Goal: Task Accomplishment & Management: Use online tool/utility

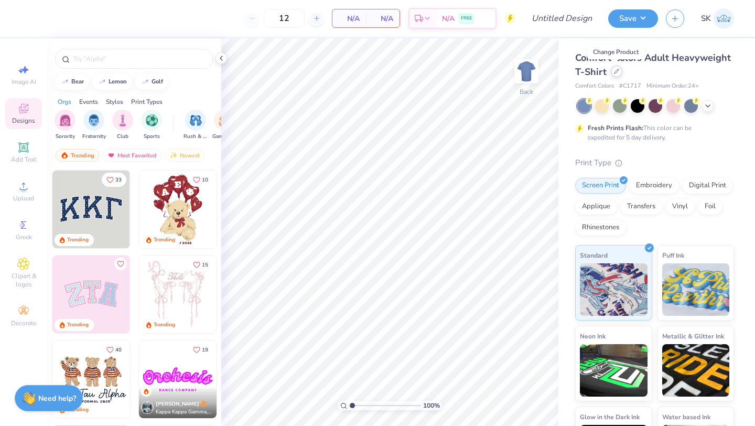
click at [616, 72] on icon at bounding box center [616, 71] width 5 height 5
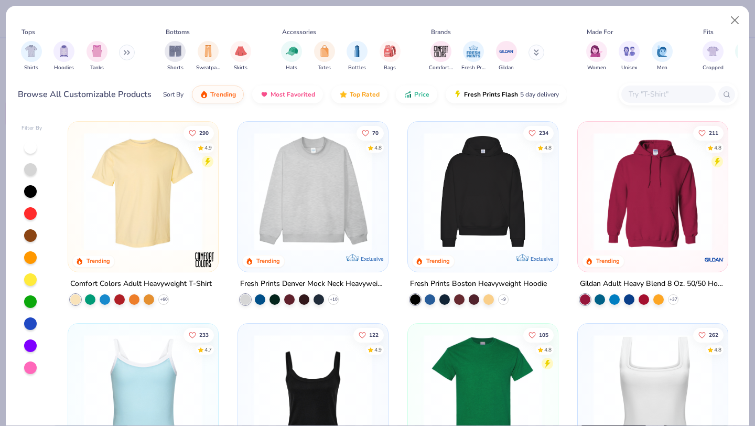
click at [126, 51] on icon at bounding box center [125, 53] width 2 height 4
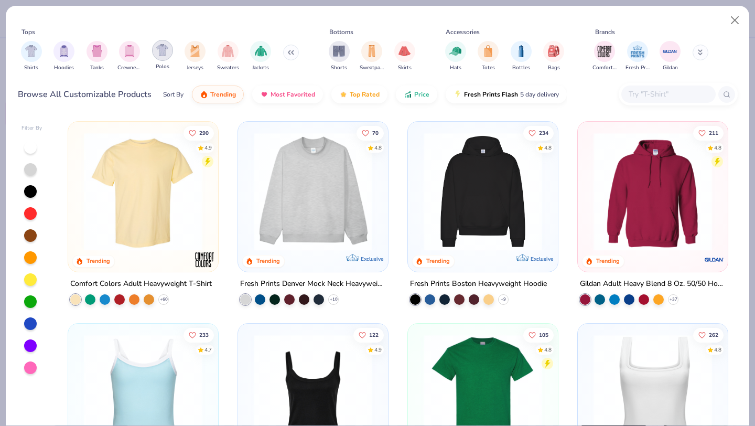
click at [162, 53] on img "filter for Polos" at bounding box center [162, 50] width 12 height 12
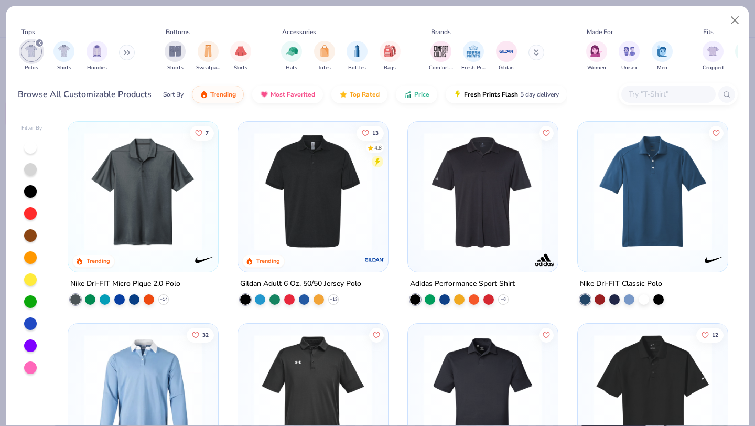
click at [150, 203] on img at bounding box center [143, 191] width 129 height 118
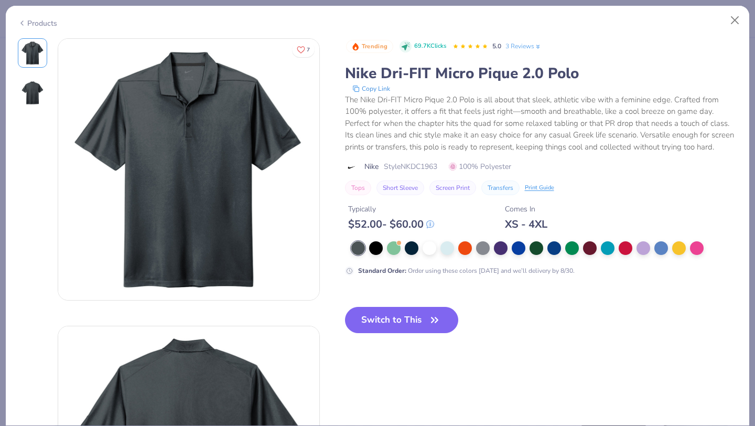
click at [22, 21] on icon at bounding box center [22, 23] width 8 height 13
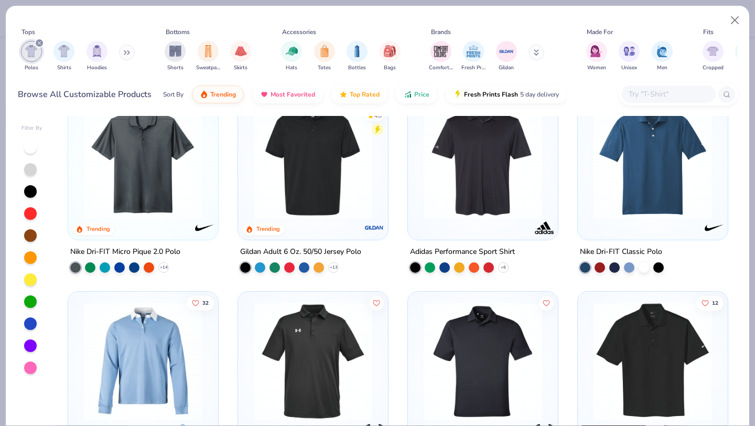
scroll to position [29, 0]
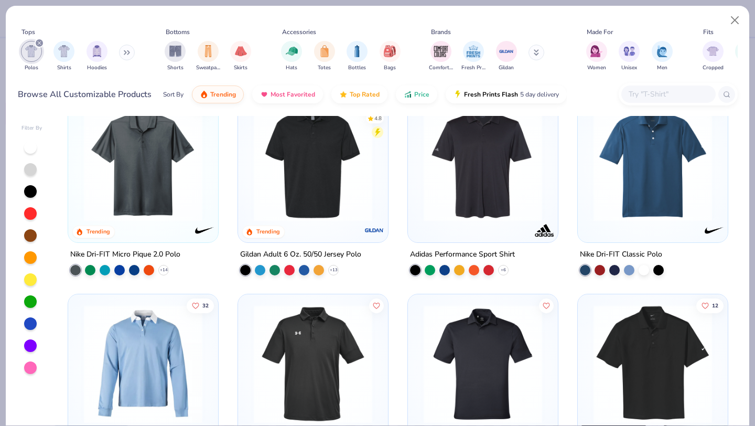
click at [619, 160] on img at bounding box center [652, 162] width 129 height 118
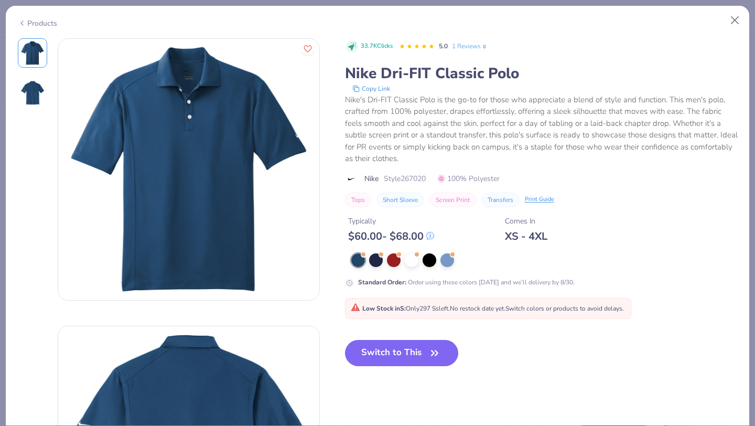
click at [25, 23] on icon at bounding box center [22, 23] width 8 height 13
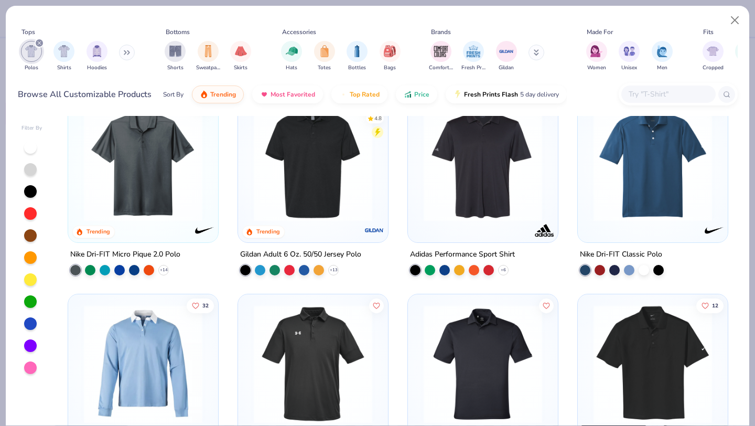
click at [152, 165] on img at bounding box center [143, 162] width 129 height 118
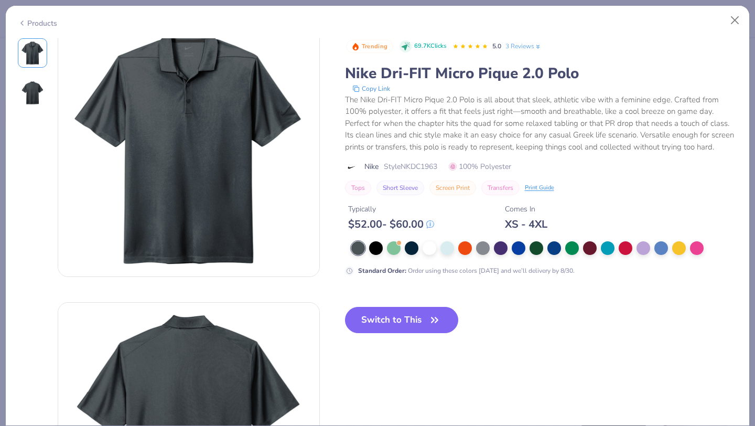
scroll to position [25, 0]
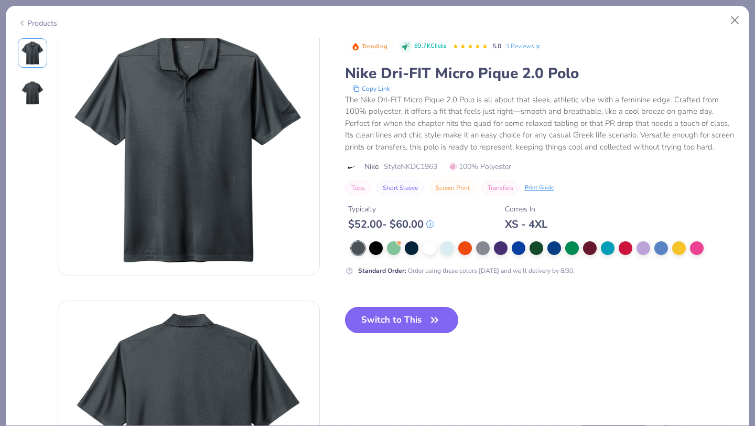
click at [406, 316] on button "Switch to This" at bounding box center [402, 320] width 114 height 26
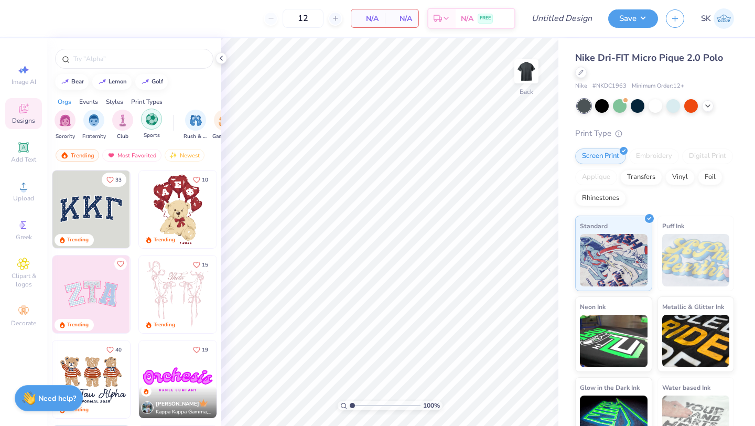
click at [152, 118] on img "filter for Sports" at bounding box center [152, 119] width 12 height 12
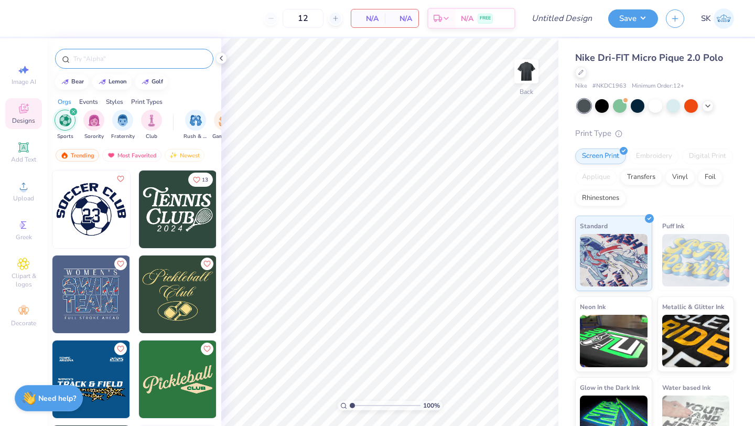
click at [116, 56] on input "text" at bounding box center [139, 58] width 134 height 10
type input "golf"
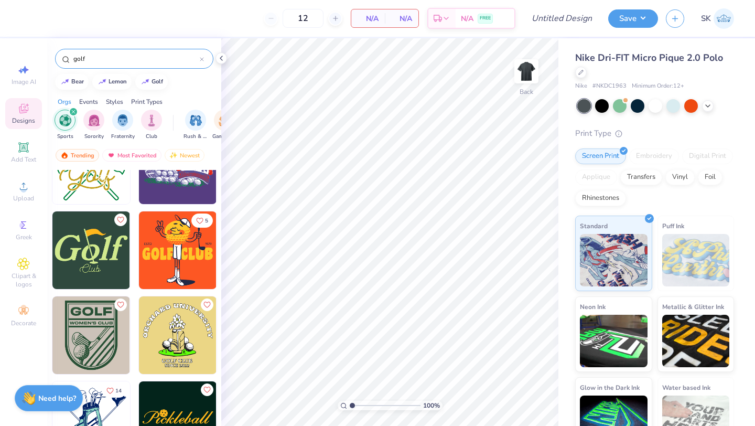
scroll to position [299, 0]
click at [95, 412] on img at bounding box center [91, 419] width 78 height 78
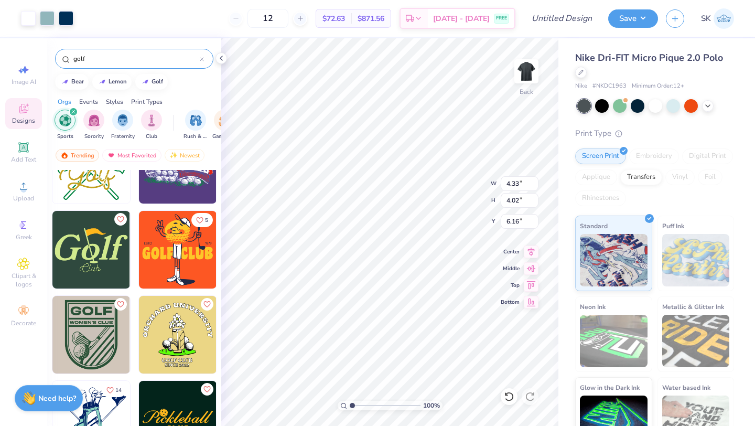
type input "4.33"
type input "4.02"
type input "3.00"
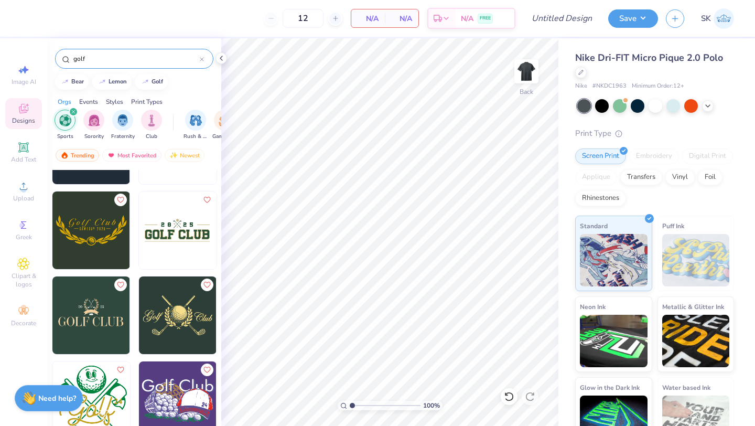
scroll to position [69, 0]
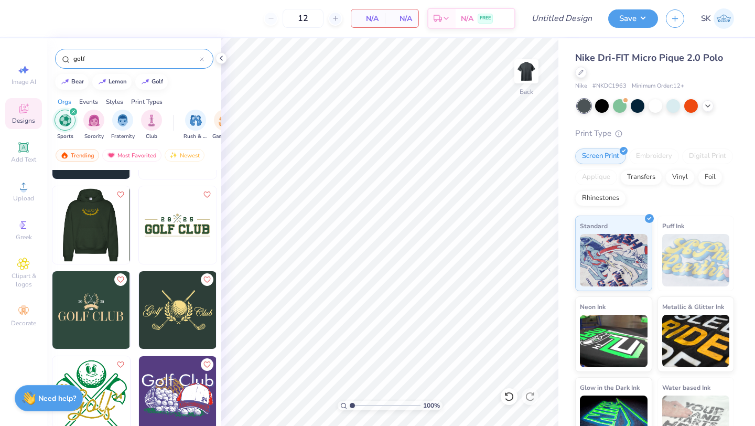
click at [96, 232] on img at bounding box center [91, 225] width 78 height 78
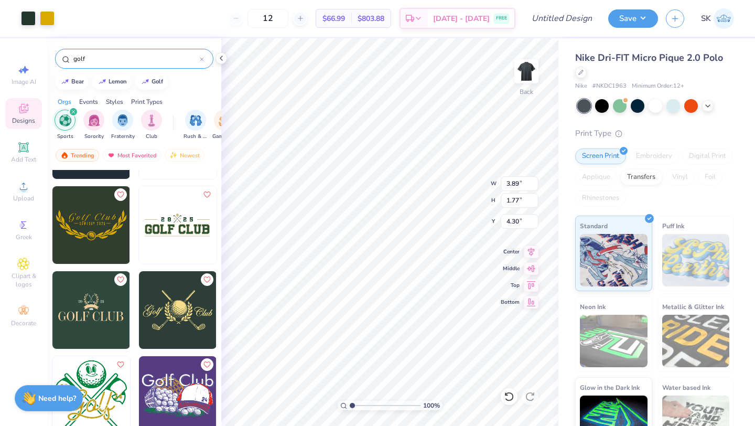
type input "3.89"
type input "1.77"
click at [653, 107] on div at bounding box center [655, 105] width 14 height 14
type input "4.59"
click at [46, 20] on div at bounding box center [47, 17] width 15 height 15
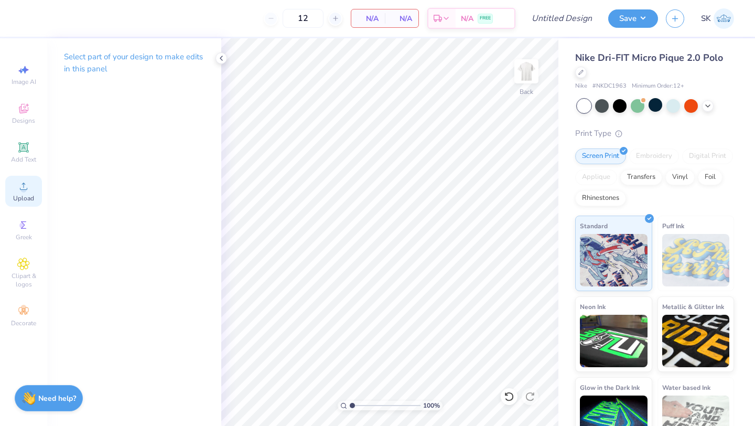
click at [24, 189] on icon at bounding box center [23, 185] width 7 height 7
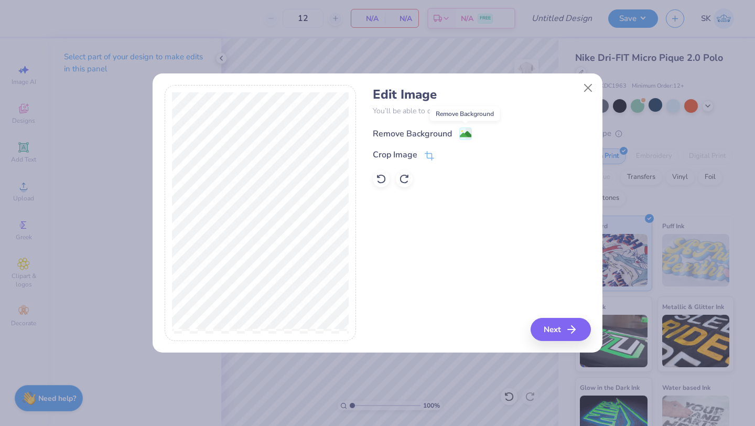
click at [464, 134] on image at bounding box center [466, 134] width 12 height 12
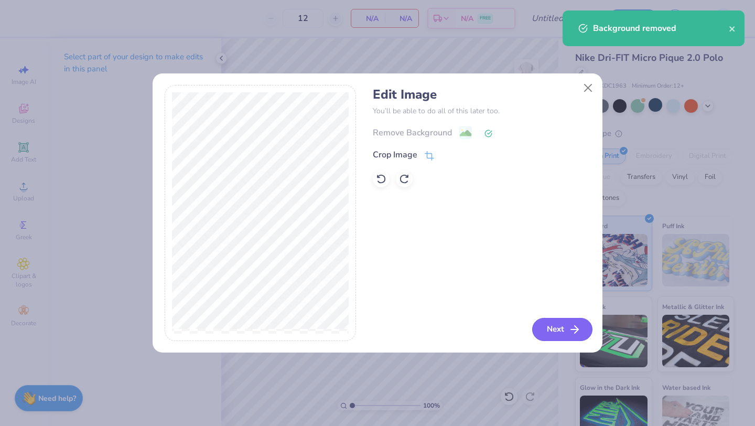
click at [545, 335] on button "Next" at bounding box center [562, 329] width 60 height 23
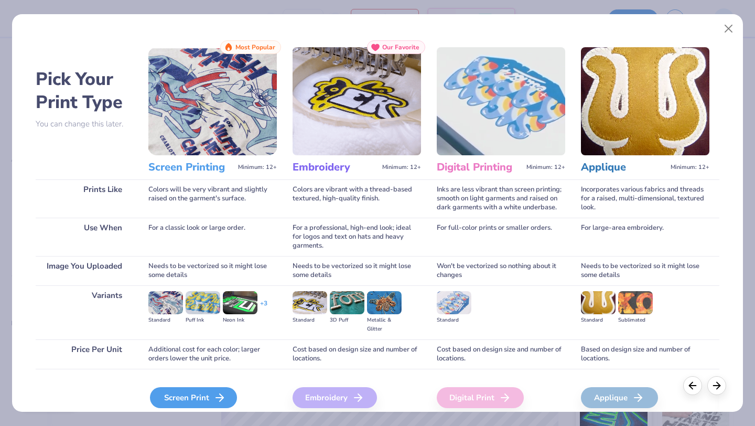
click at [189, 396] on div "Screen Print" at bounding box center [193, 397] width 87 height 21
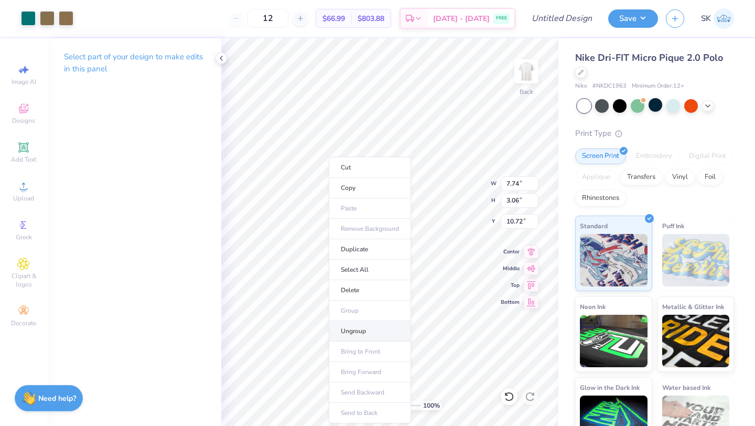
click at [375, 325] on li "Ungroup" at bounding box center [370, 331] width 82 height 20
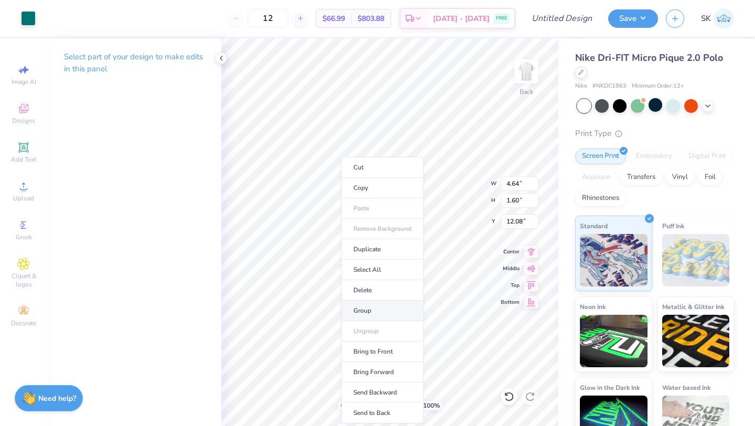
click at [378, 308] on li "Group" at bounding box center [382, 310] width 82 height 20
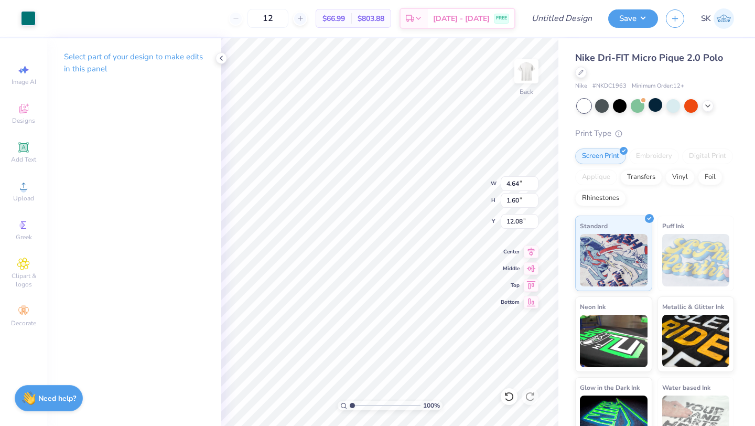
type input "7.65"
type input "3.06"
type input "10.72"
type input "6.41"
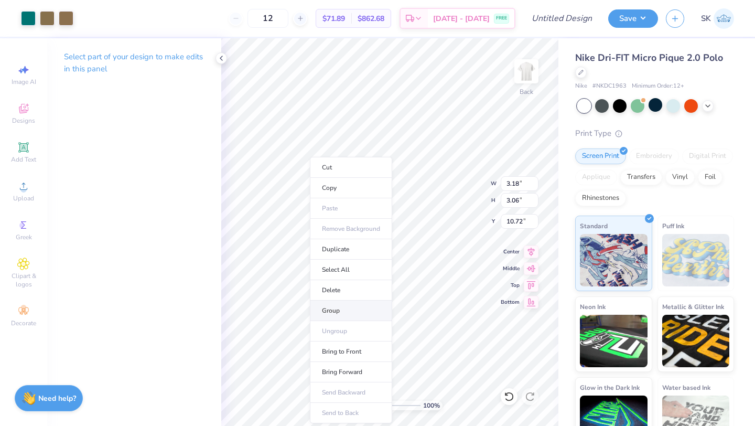
click at [343, 307] on li "Group" at bounding box center [351, 310] width 82 height 20
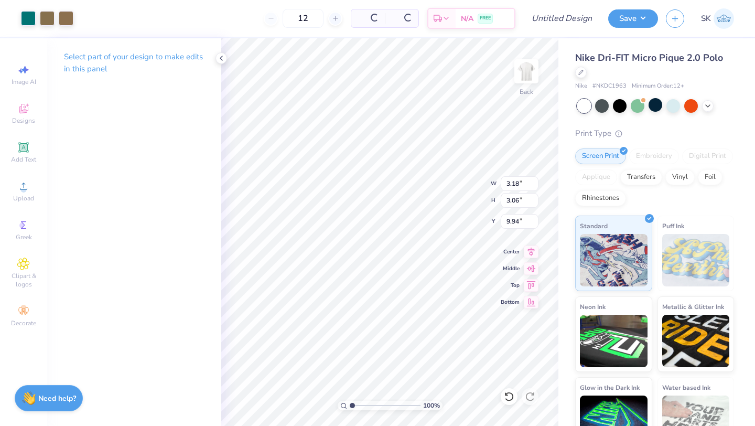
type input "9.94"
type input "4.64"
type input "1.60"
type input "5.12"
type input "3.18"
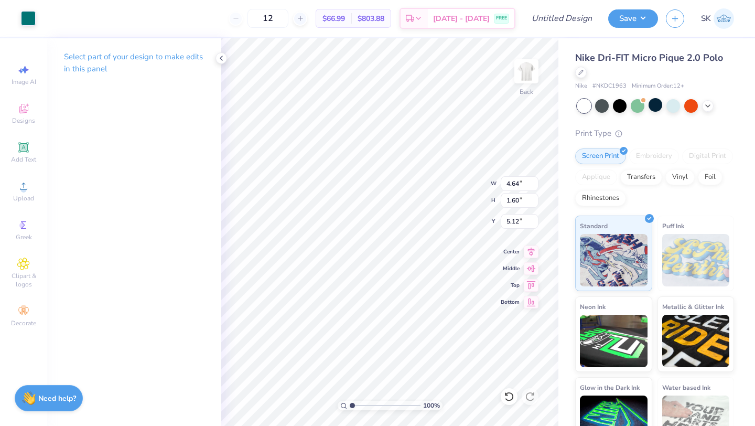
type input "3.06"
type input "7.00"
type input "2.08"
type input "2.00"
type input "7.69"
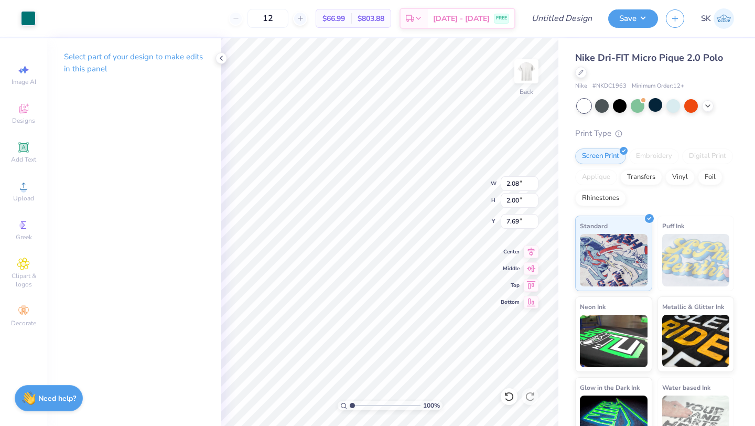
type input "4.64"
type input "1.60"
type input "3.75"
type input "2.08"
type input "2.00"
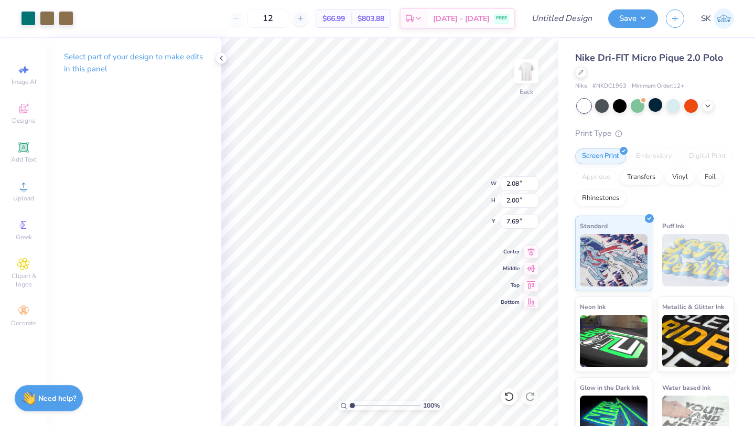
type input "5.84"
type input "4.64"
type input "1.60"
type input "3.76"
type input "3.00"
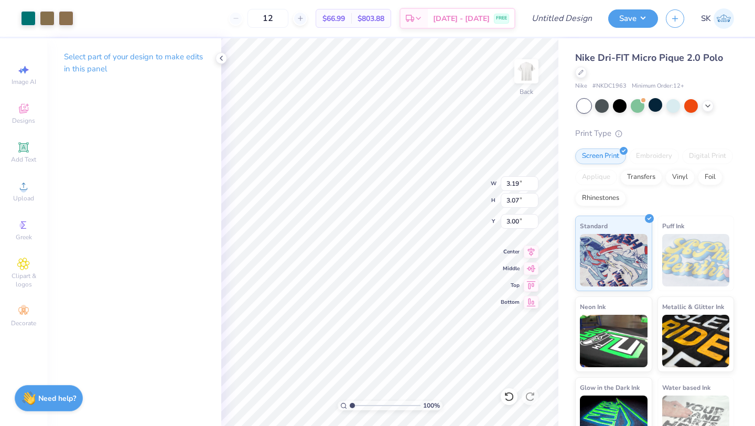
type input "3.19"
type input "3.07"
type input "2.89"
type input "2.78"
type input "3.29"
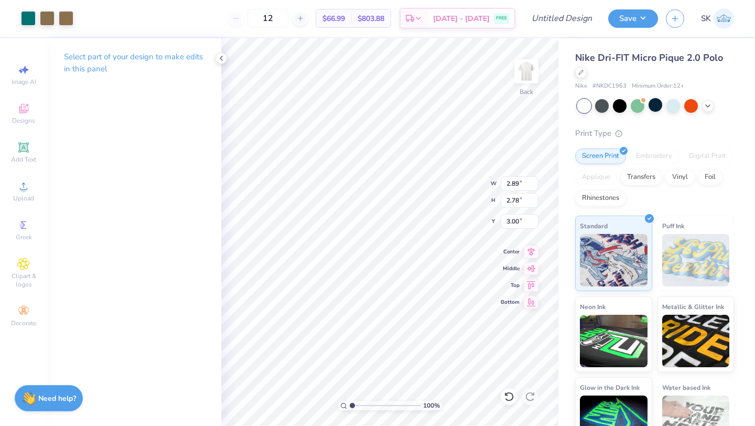
type input "3.00"
click at [625, 19] on button "Save" at bounding box center [633, 17] width 50 height 18
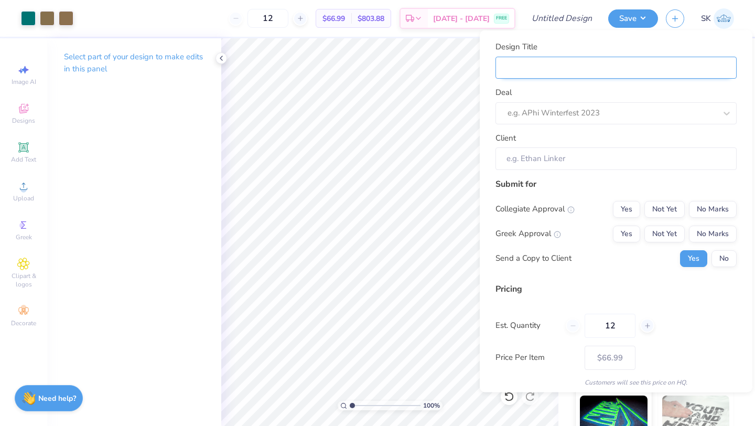
click at [602, 72] on input "Design Title" at bounding box center [615, 67] width 241 height 23
type input "H"
type input "Ha"
type input "Haw"
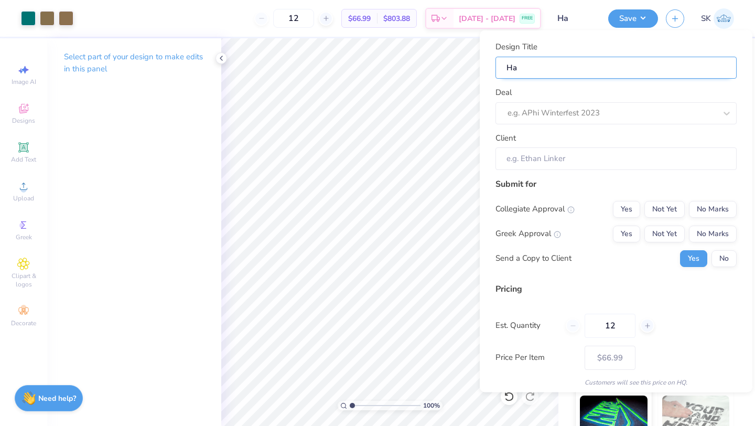
type input "Haw"
type input "Hawo"
type input "Hawor"
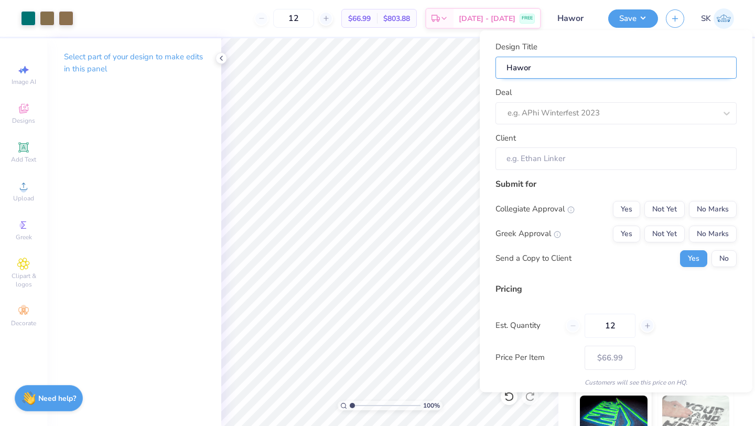
type input "Hawort"
type input "Haworth"
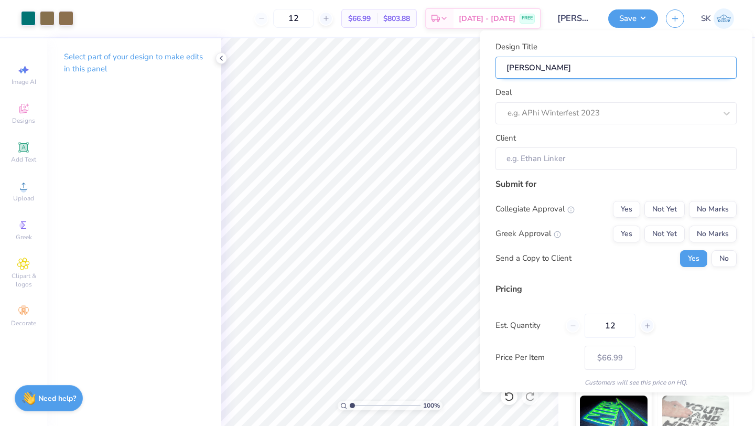
type input "Haworth"
type input "Haworth l"
type input "Haworth lo"
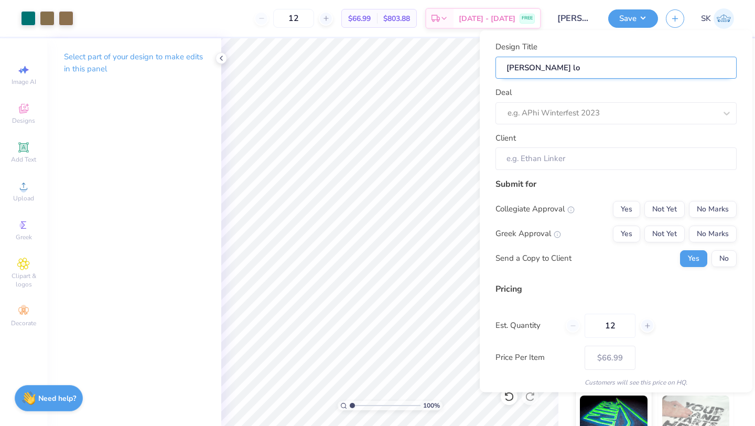
type input "Haworth log"
type input "Haworth logo"
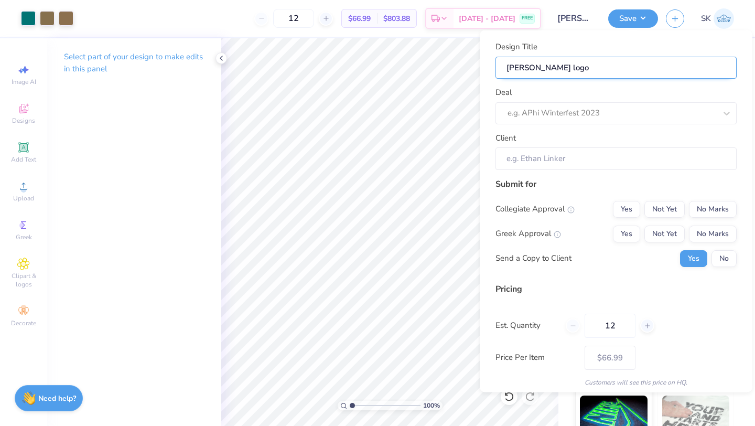
type input "Haworth logo"
type input "Haworth logo p"
type input "Haworth logo po"
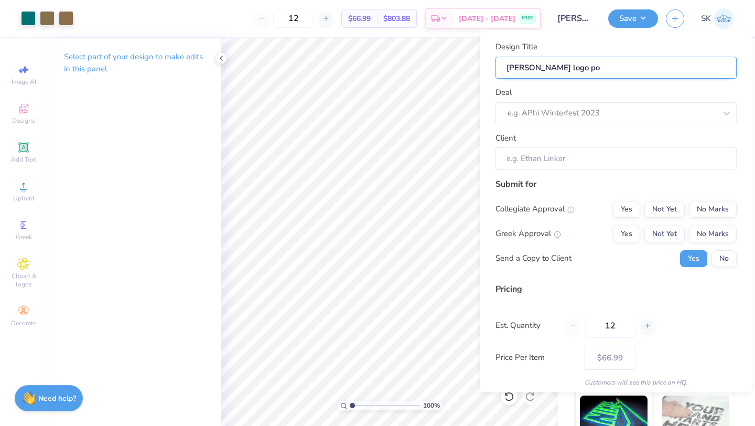
type input "Haworth logo pol"
type input "Haworth logo polo"
click at [641, 112] on div at bounding box center [611, 113] width 209 height 14
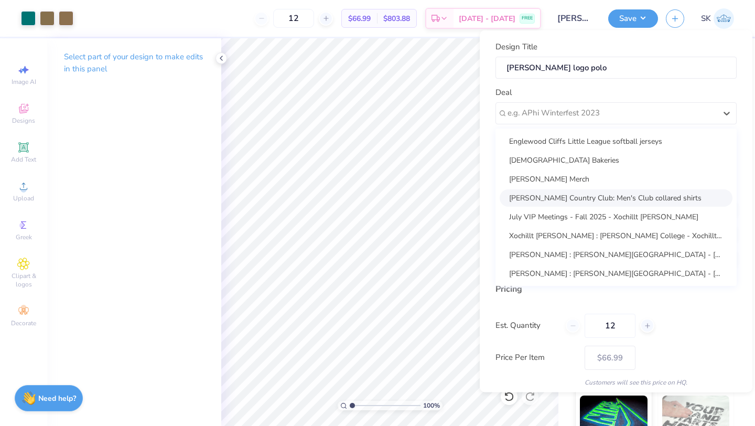
click at [650, 194] on div "[PERSON_NAME] Country Club: Men's Club collared shirts" at bounding box center [615, 197] width 233 height 17
type input "Jack Karamanoukian"
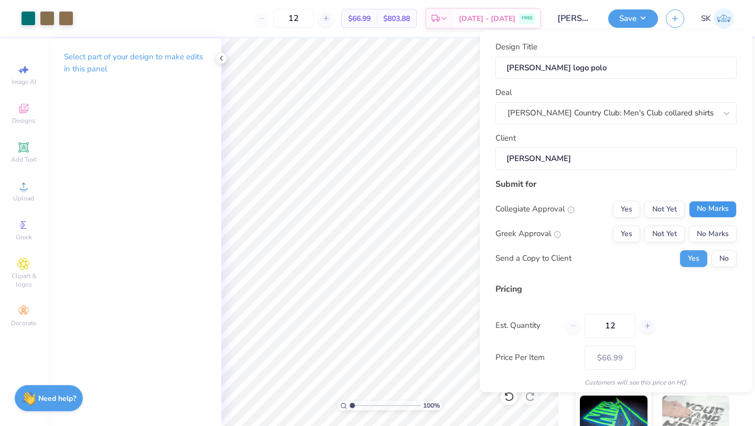
click at [718, 204] on button "No Marks" at bounding box center [713, 208] width 48 height 17
click at [717, 231] on button "No Marks" at bounding box center [713, 233] width 48 height 17
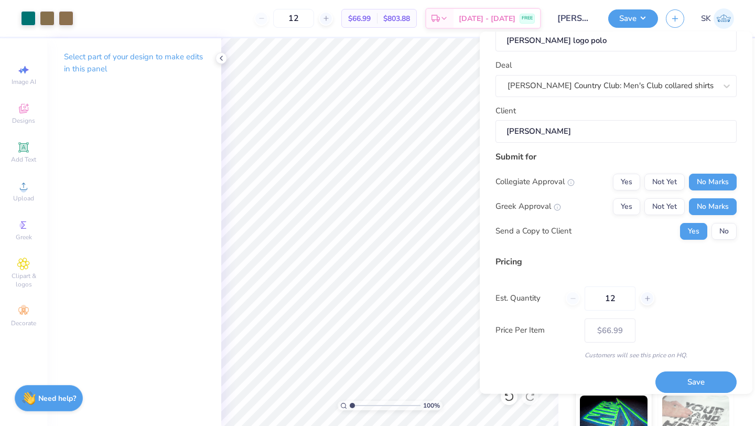
scroll to position [38, 0]
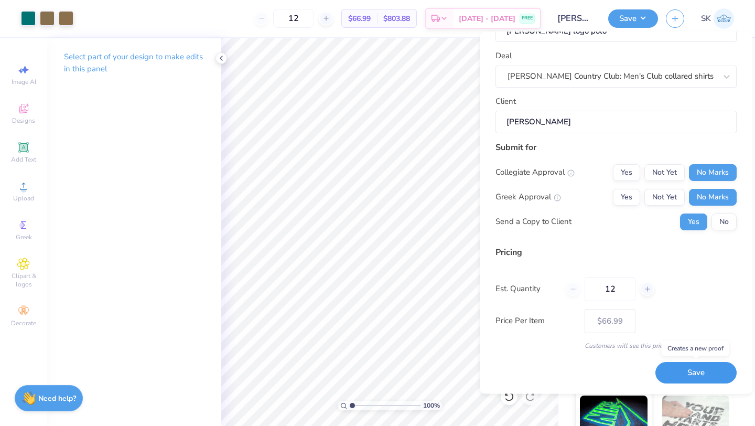
click at [678, 375] on button "Save" at bounding box center [695, 372] width 81 height 21
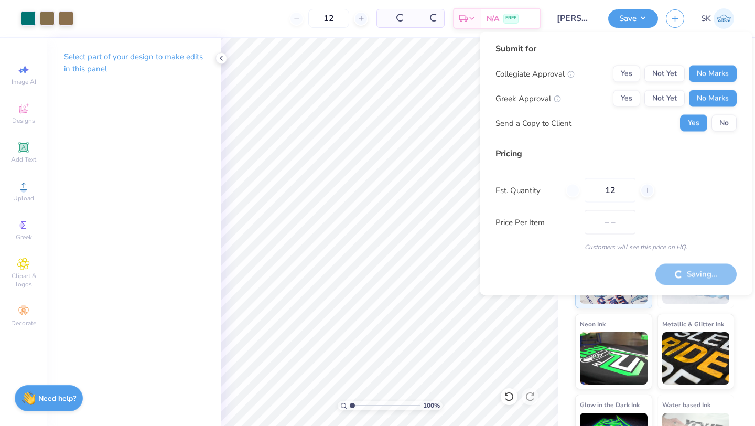
type input "– –"
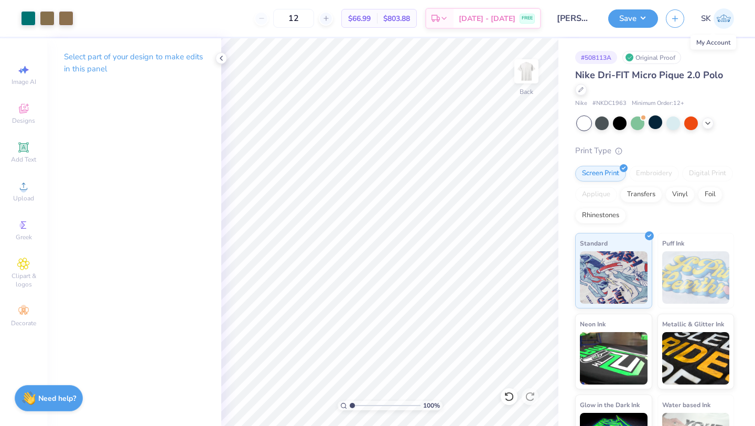
click at [720, 18] on img at bounding box center [723, 18] width 20 height 20
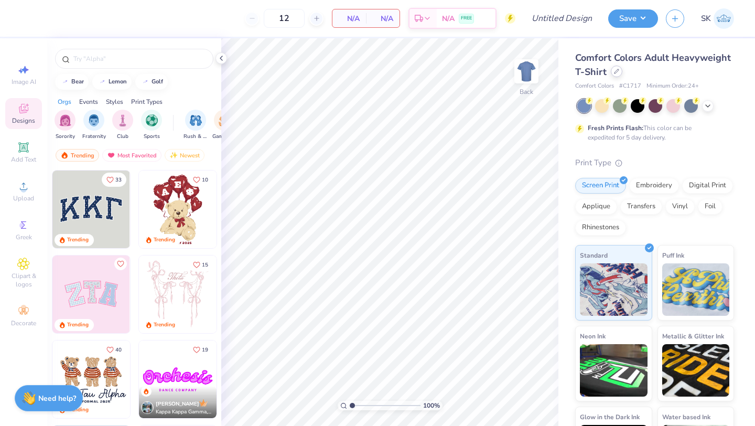
click at [616, 71] on icon at bounding box center [616, 71] width 4 height 4
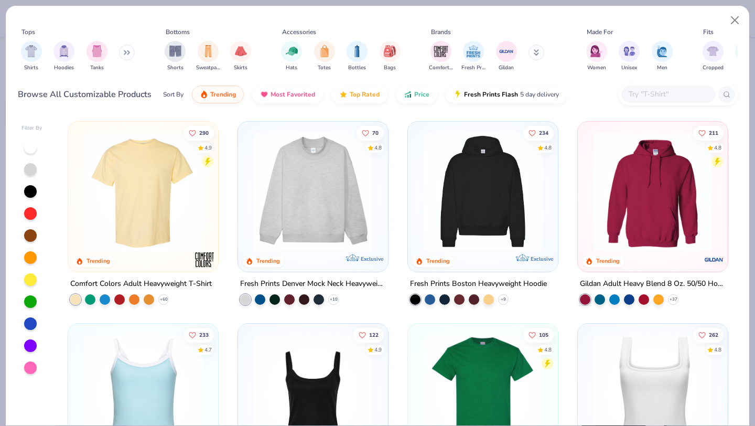
click at [126, 51] on icon at bounding box center [125, 53] width 2 height 4
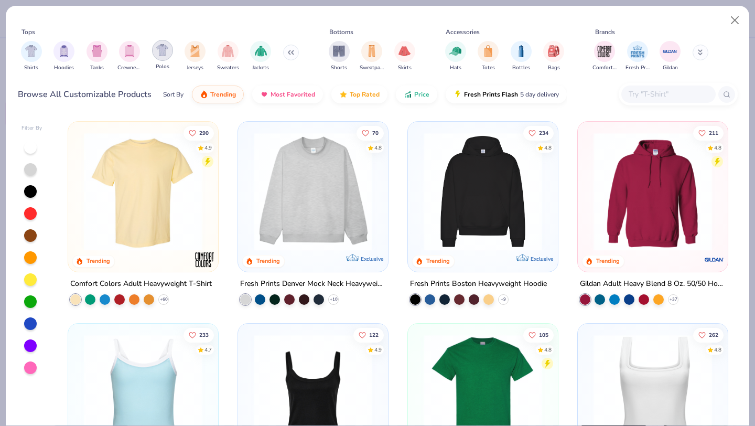
click at [160, 50] on img "filter for Polos" at bounding box center [162, 50] width 12 height 12
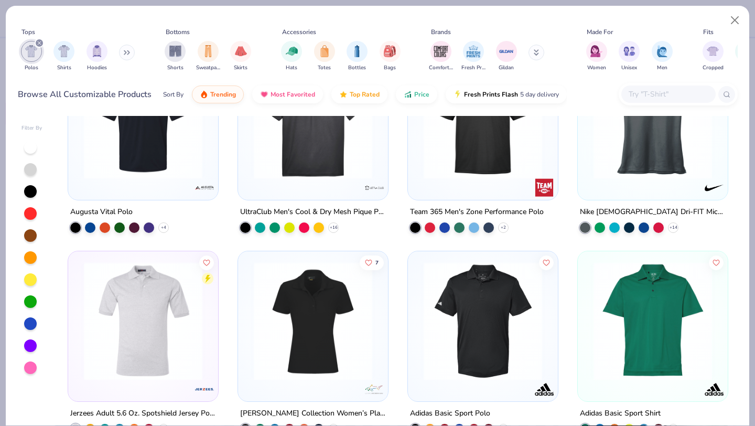
scroll to position [703, 0]
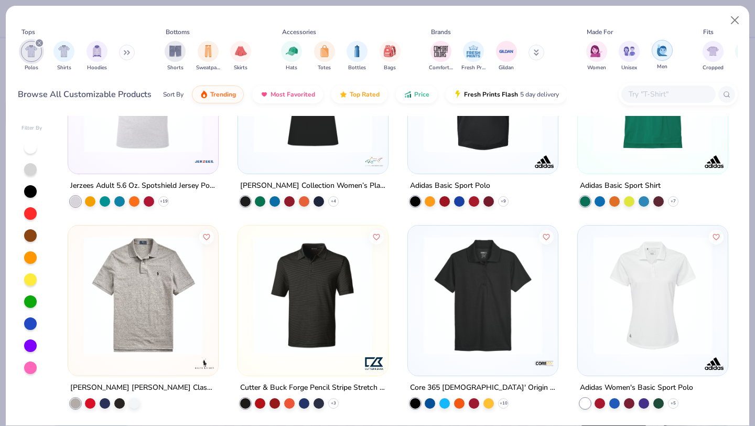
click at [664, 51] on img "filter for Men" at bounding box center [662, 50] width 12 height 12
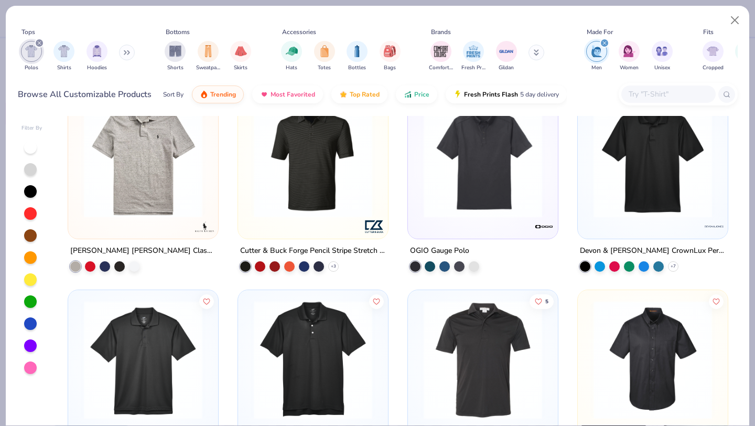
scroll to position [386, 0]
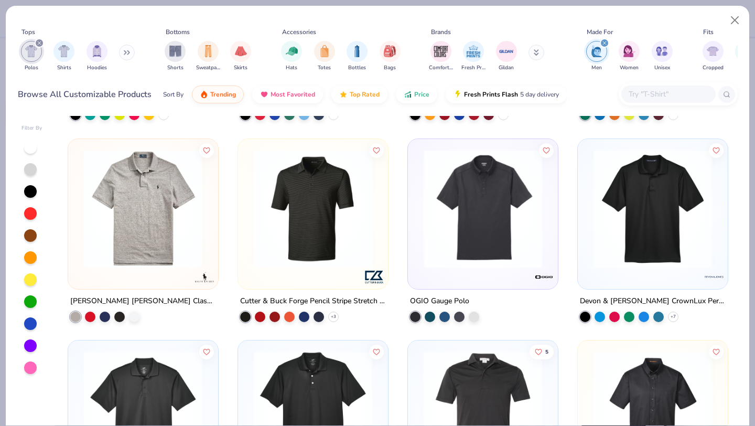
click at [128, 51] on icon at bounding box center [127, 52] width 6 height 5
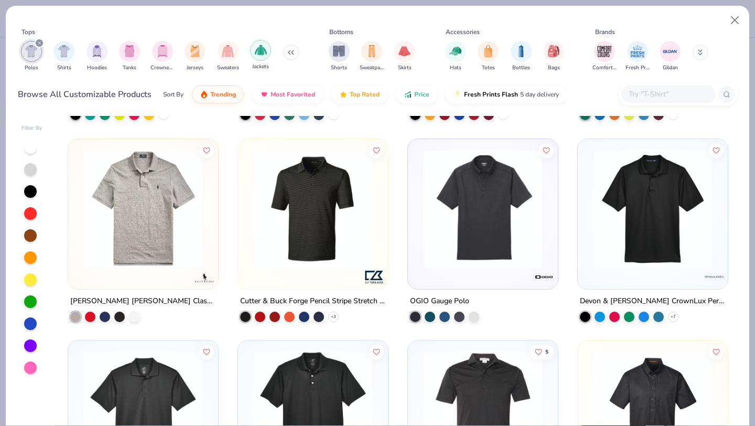
click at [259, 57] on div "filter for Jackets" at bounding box center [260, 50] width 21 height 21
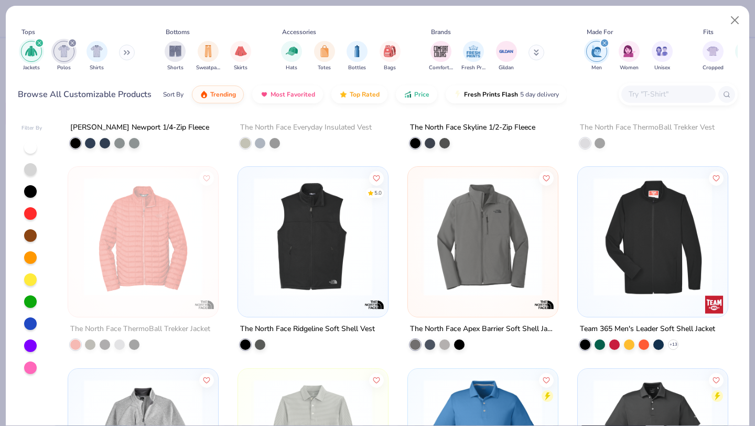
scroll to position [2174, 0]
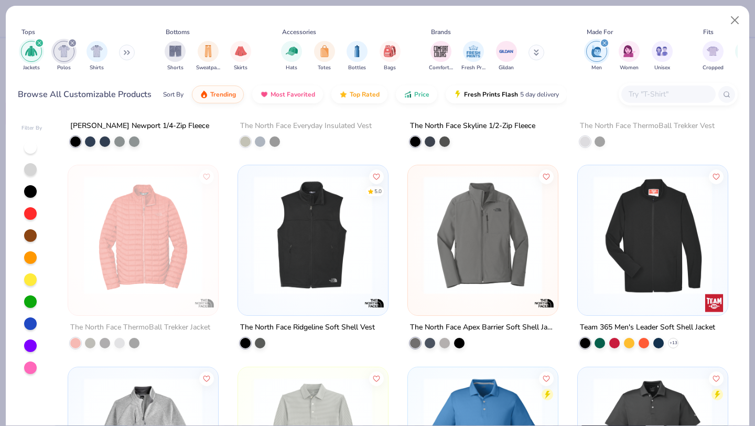
click at [467, 265] on img at bounding box center [482, 235] width 129 height 118
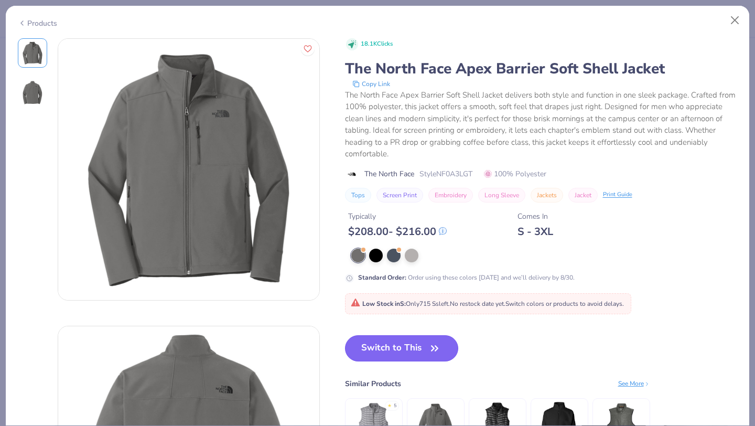
click at [437, 347] on icon "button" at bounding box center [434, 348] width 15 height 15
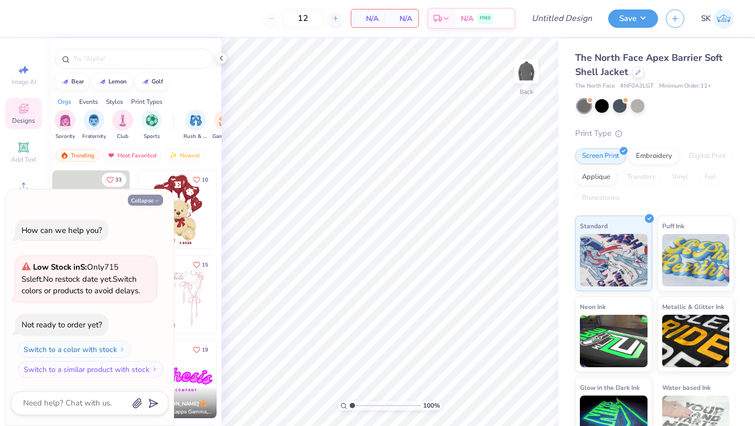
click at [147, 200] on button "Collapse" at bounding box center [145, 199] width 35 height 11
type textarea "x"
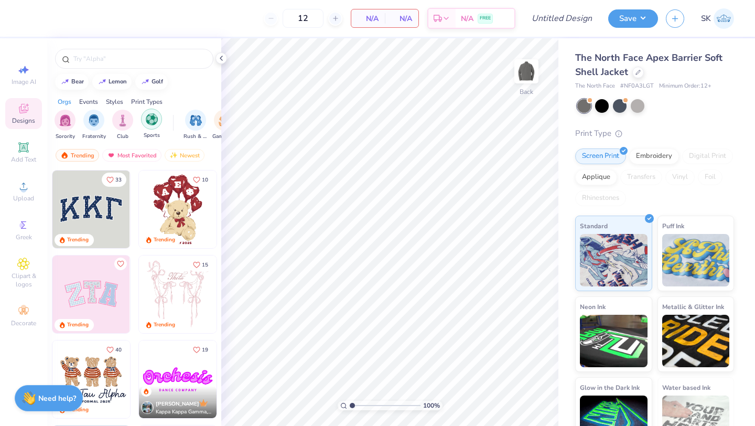
click at [146, 119] on img "filter for Sports" at bounding box center [152, 119] width 12 height 12
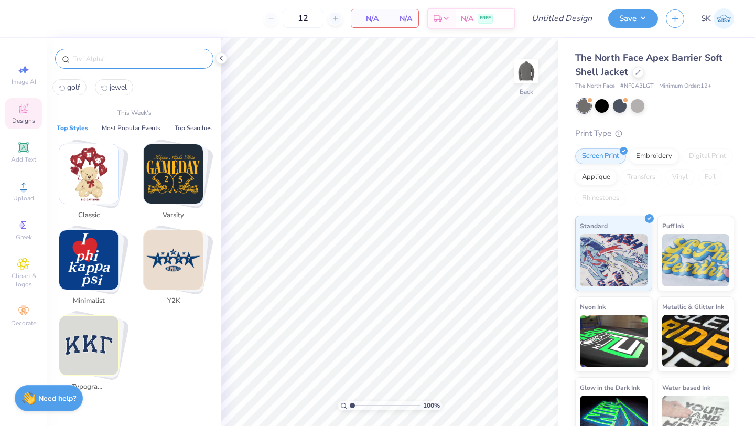
click at [124, 57] on input "text" at bounding box center [139, 58] width 134 height 10
click at [68, 91] on span "golf" at bounding box center [73, 87] width 13 height 10
type input "golf"
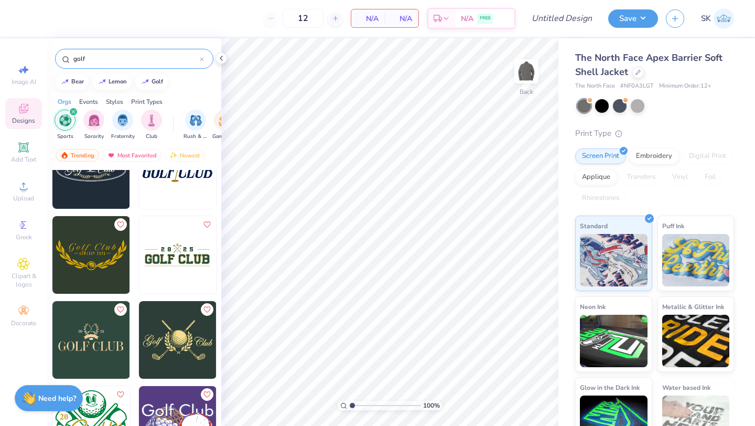
scroll to position [41, 0]
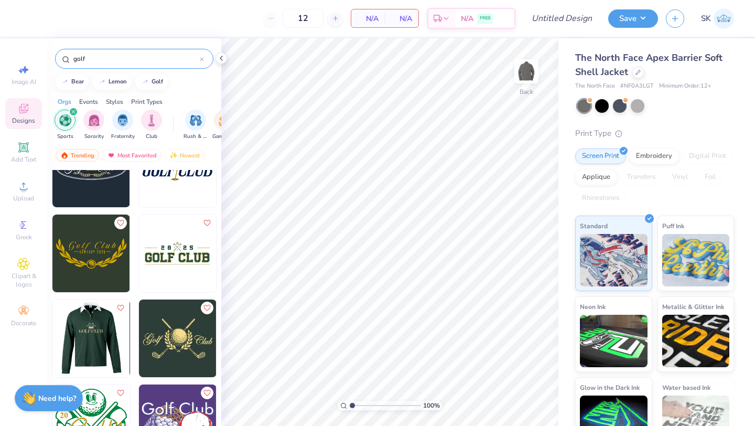
click at [103, 334] on div at bounding box center [91, 338] width 233 height 78
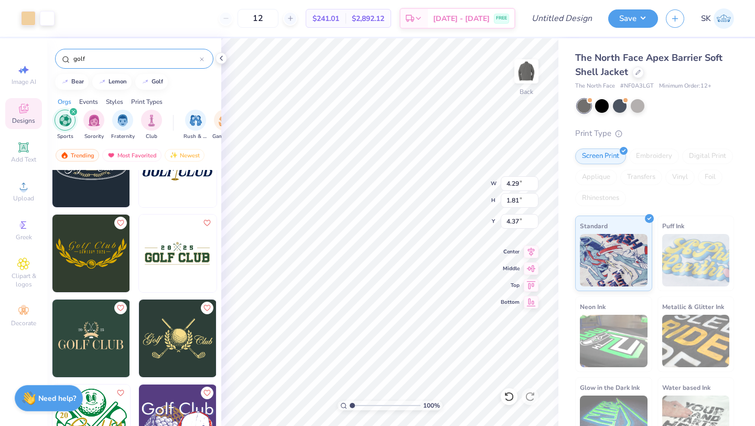
type input "4.29"
type input "1.81"
type input "4.37"
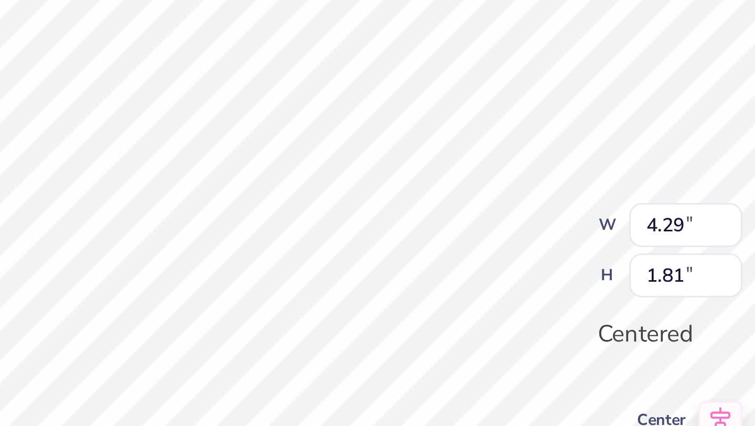
type input "5.97"
type input "2.52"
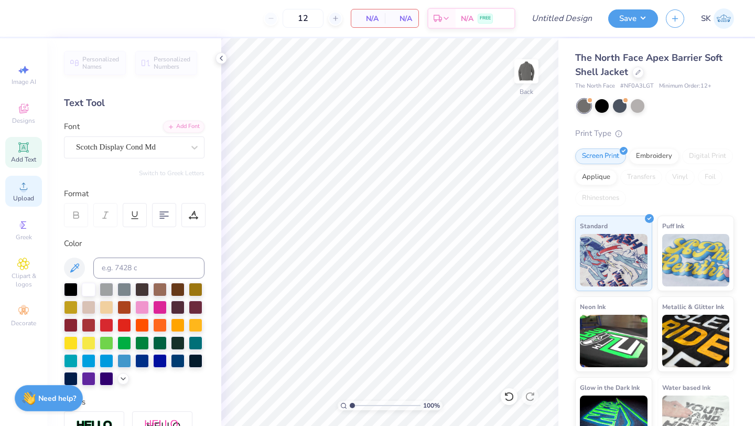
click at [27, 197] on span "Upload" at bounding box center [23, 198] width 21 height 8
click at [27, 103] on icon at bounding box center [27, 104] width 3 height 3
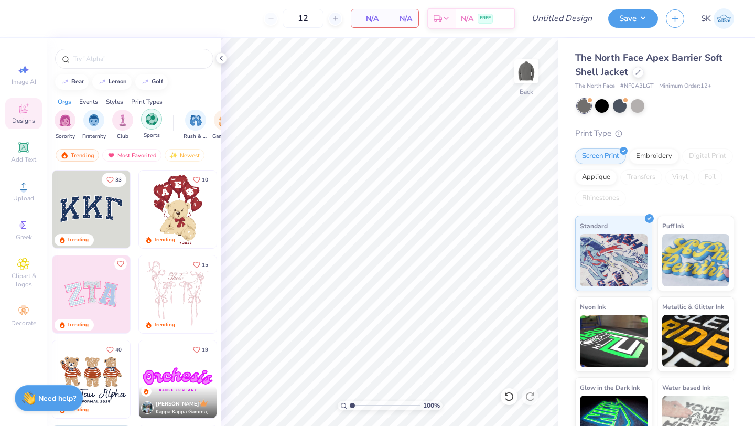
click at [149, 126] on div "filter for Sports" at bounding box center [151, 118] width 21 height 21
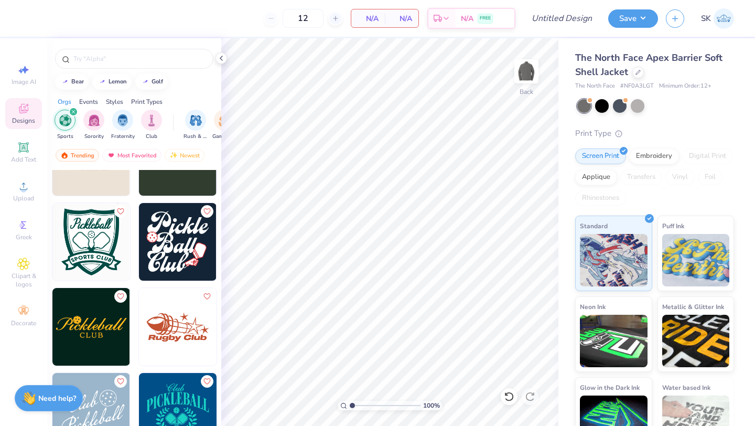
scroll to position [816, 0]
click at [96, 57] on input "text" at bounding box center [139, 58] width 134 height 10
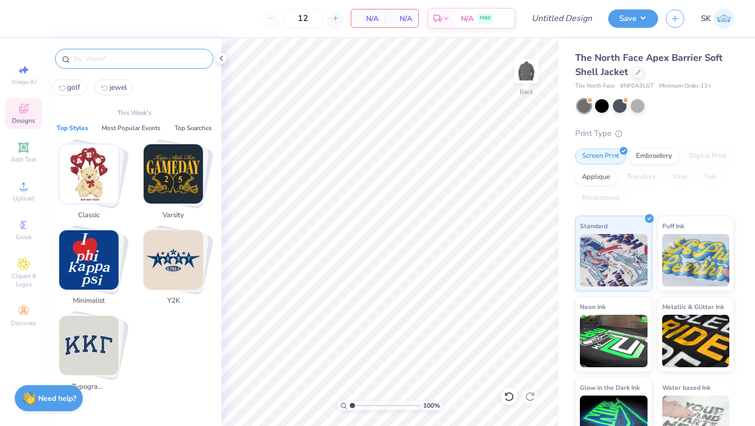
click at [74, 87] on span "golf" at bounding box center [73, 87] width 13 height 10
type input "golf"
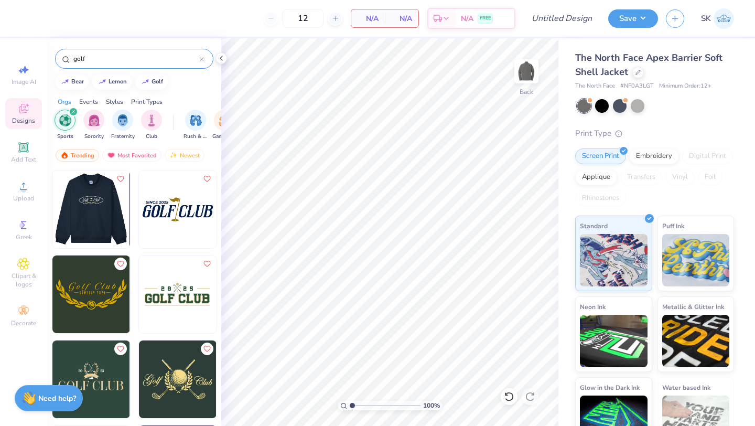
click at [81, 209] on img at bounding box center [91, 209] width 78 height 78
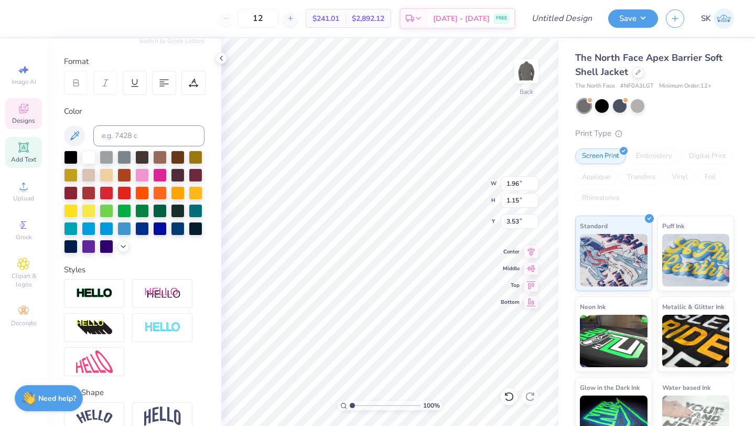
scroll to position [183, 0]
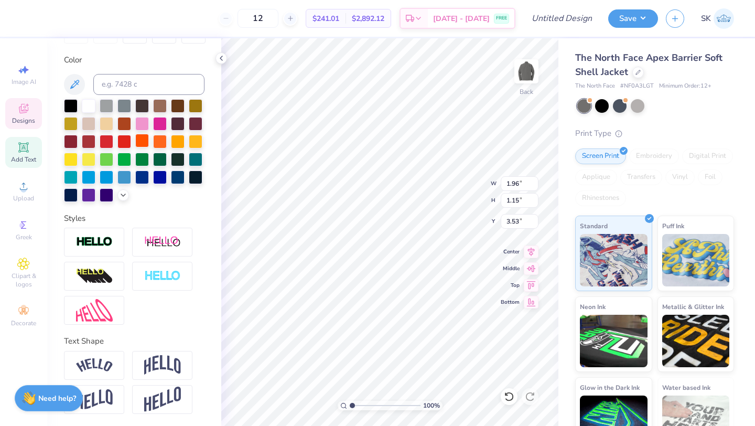
type input "3.61"
type textarea "G"
type textarea "Haw"
type input "1.82"
type input "0.99"
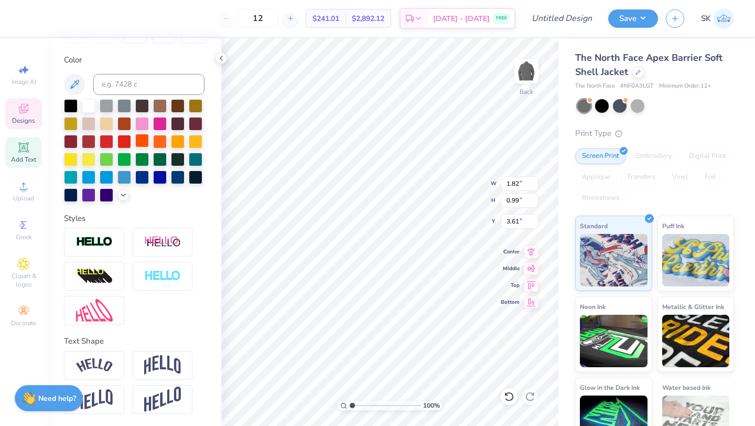
type input "3.53"
type textarea "Orth"
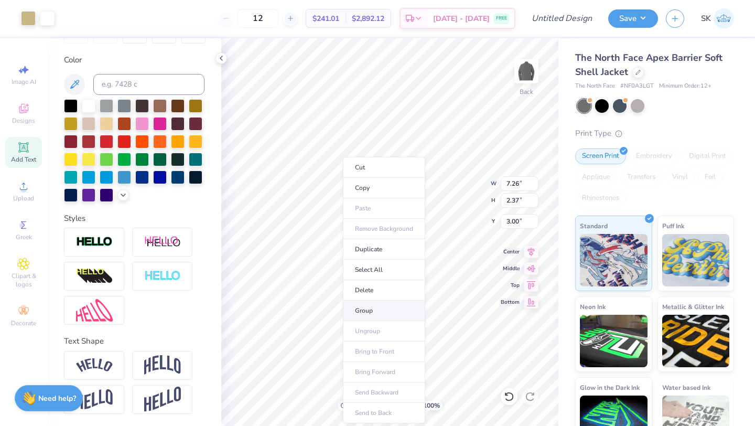
click at [390, 312] on li "Group" at bounding box center [384, 310] width 82 height 20
click at [30, 19] on div at bounding box center [28, 17] width 15 height 15
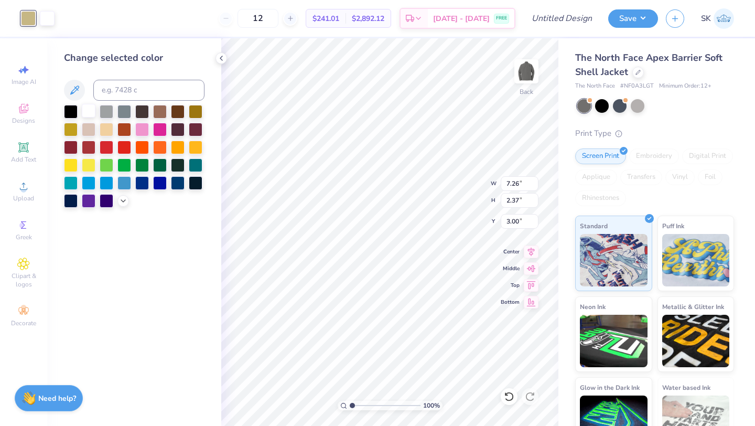
click at [89, 113] on div at bounding box center [89, 111] width 14 height 14
type input "4.71"
type input "1.54"
type input "3.83"
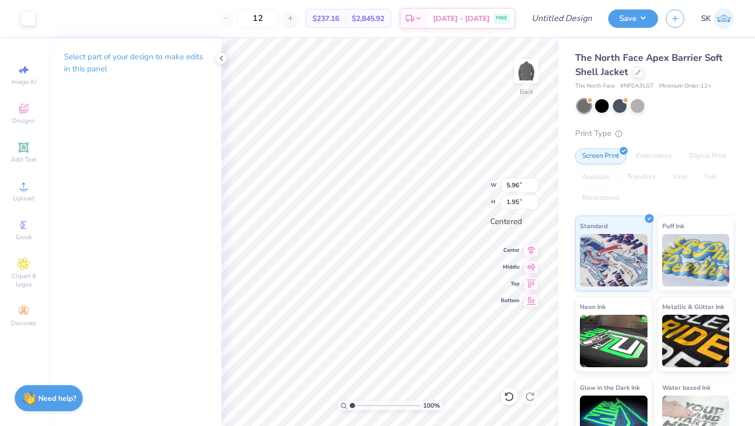
type input "5.96"
type input "1.95"
type input "7.88"
click at [526, 78] on img at bounding box center [526, 71] width 42 height 42
type input "2.42"
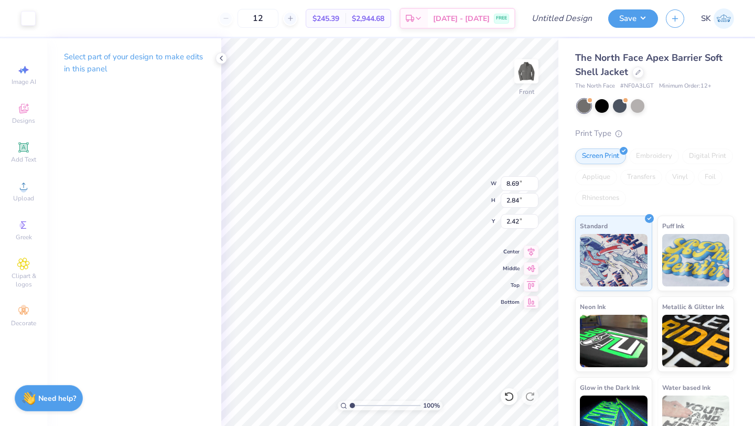
type input "8.69"
type input "2.84"
type input "0.50"
type input "6.86"
type input "2.24"
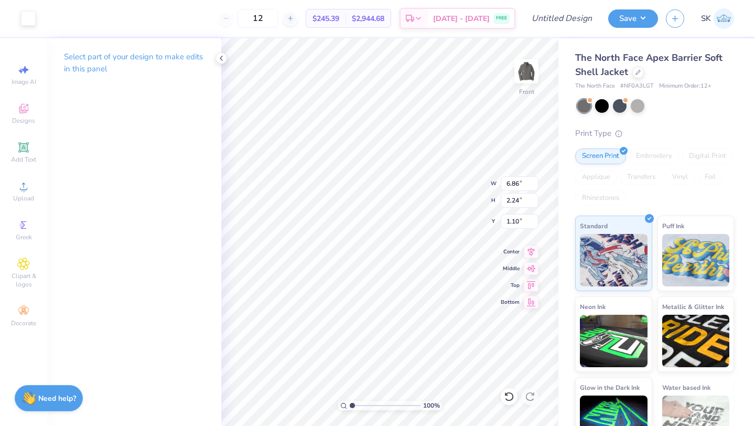
type input "0.50"
click at [523, 64] on img at bounding box center [526, 71] width 42 height 42
type input "19.46"
click at [641, 14] on button "Save" at bounding box center [633, 17] width 50 height 18
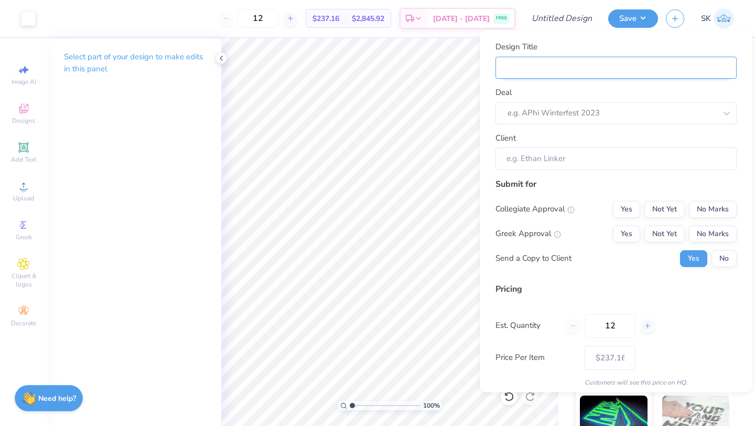
click at [544, 67] on input "Design Title" at bounding box center [615, 67] width 241 height 23
type input "Haworth logo polo"
click at [566, 63] on input "Haworth logo polo" at bounding box center [615, 67] width 241 height 23
type input "Haworth logo j"
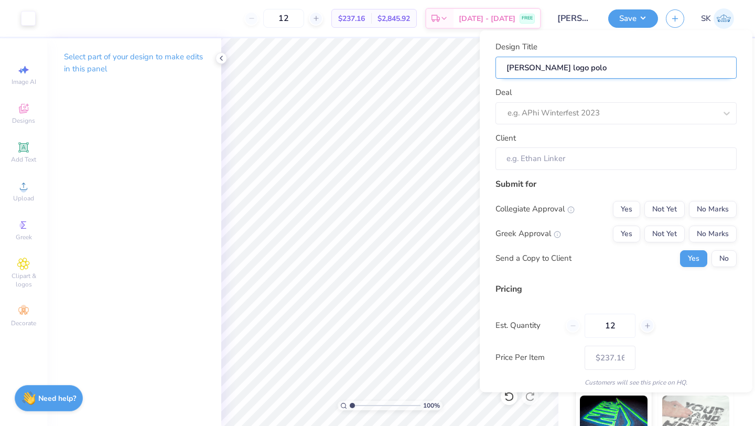
type input "Haworth logo j"
type input "Haworth logo ja"
type input "Haworth logo jac"
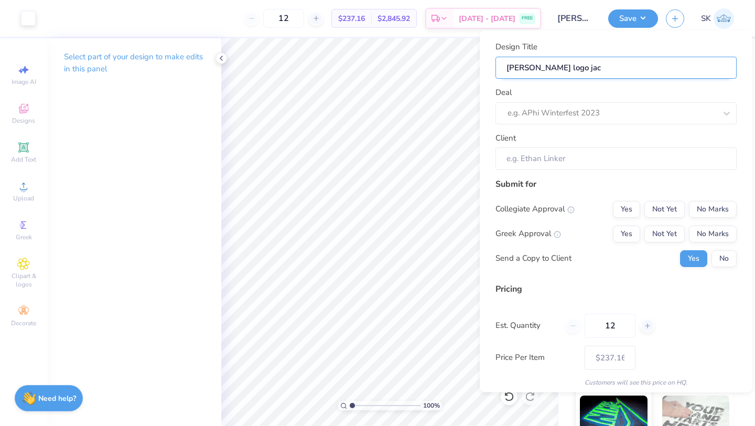
type input "Haworth logo jack"
type input "Haworth logo jacke"
type input "Haworth logo jacket"
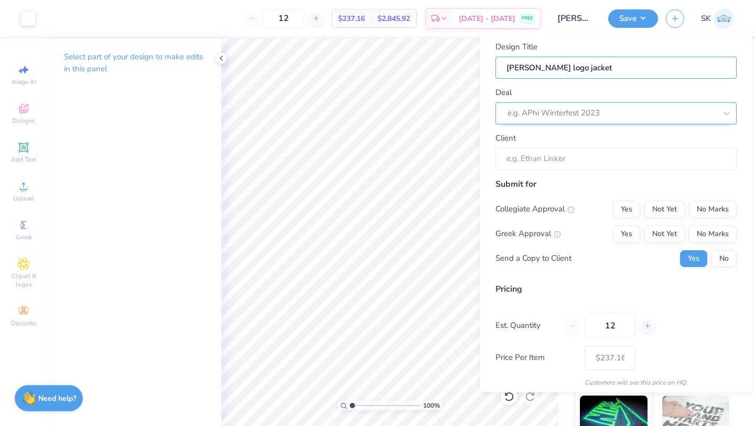
type input "Haworth logo jacket"
click at [576, 110] on div at bounding box center [611, 113] width 209 height 14
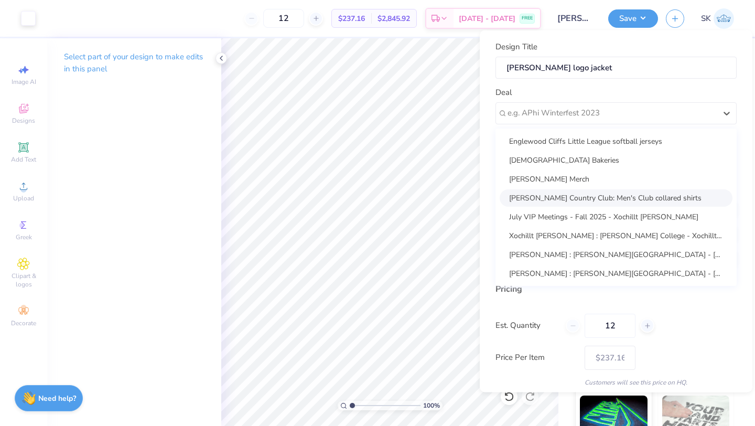
click at [608, 195] on div "[PERSON_NAME] Country Club: Men's Club collared shirts" at bounding box center [615, 197] width 233 height 17
type input "Jack Karamanoukian"
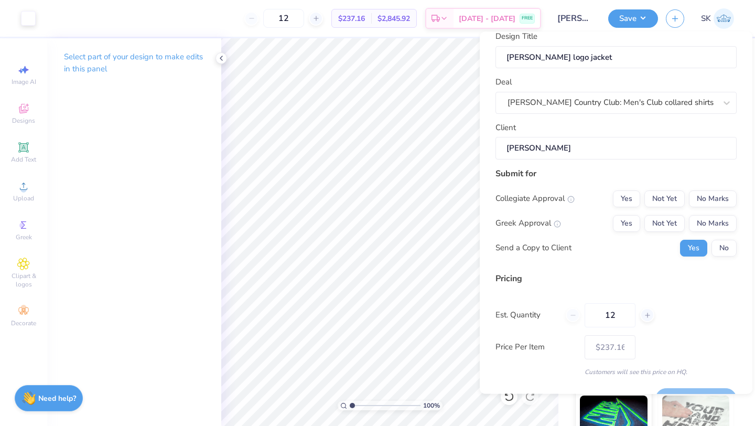
scroll to position [30, 0]
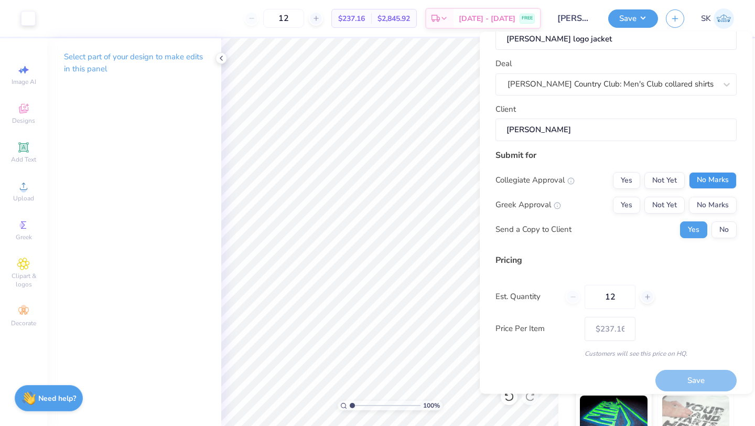
click at [725, 180] on button "No Marks" at bounding box center [713, 179] width 48 height 17
click at [724, 199] on button "No Marks" at bounding box center [713, 204] width 48 height 17
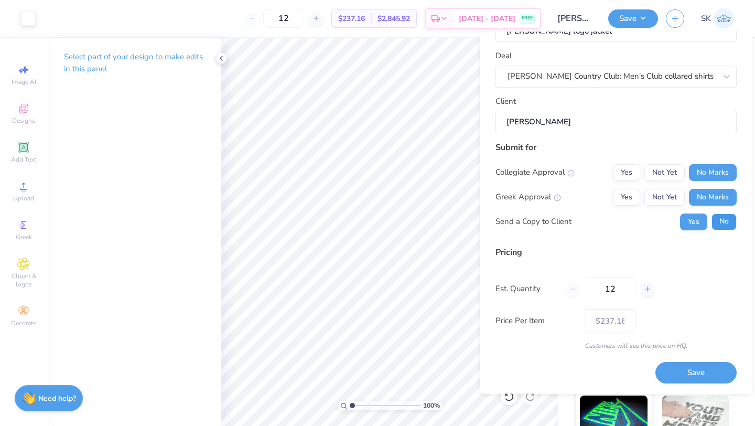
click at [717, 221] on button "No" at bounding box center [723, 221] width 25 height 17
click at [687, 374] on button "Save" at bounding box center [695, 372] width 81 height 21
type input "$237.16"
click at [718, 16] on img at bounding box center [723, 18] width 20 height 20
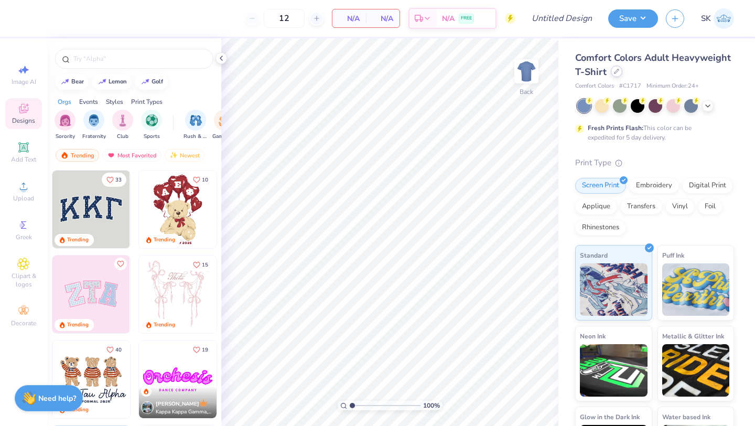
click at [616, 74] on div at bounding box center [617, 72] width 12 height 12
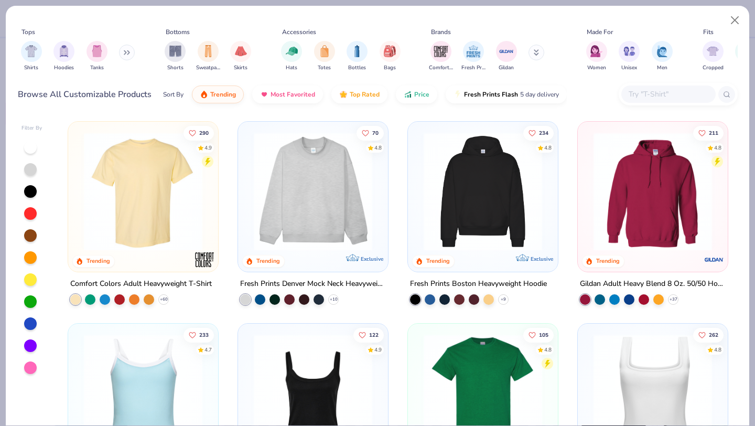
click at [126, 52] on icon at bounding box center [125, 53] width 2 height 4
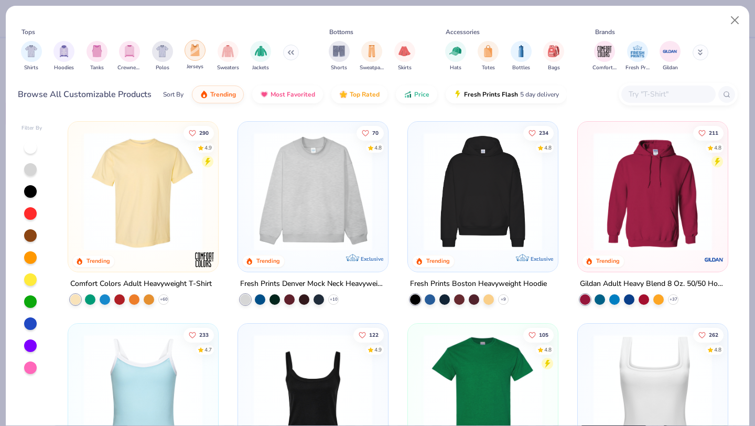
click at [195, 50] on img "filter for Jerseys" at bounding box center [195, 50] width 12 height 12
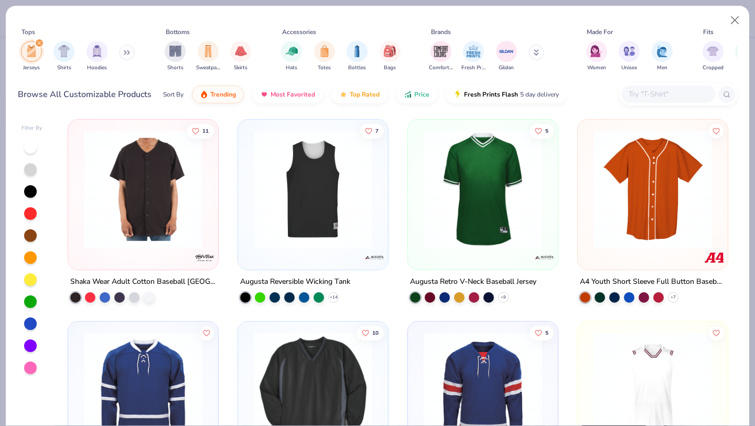
scroll to position [3, 0]
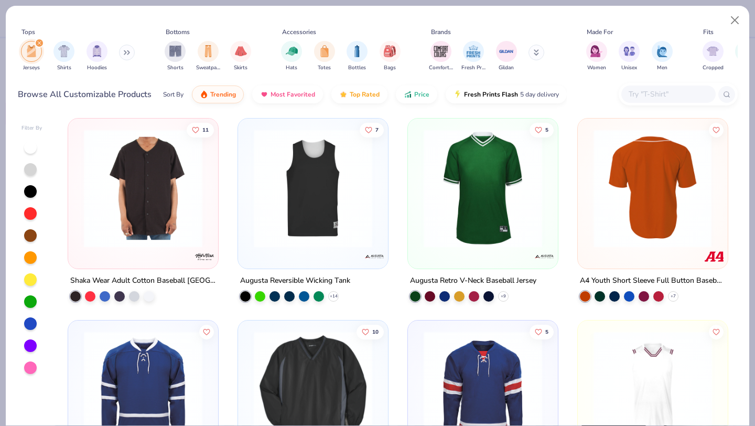
click at [667, 178] on img at bounding box center [651, 188] width 129 height 118
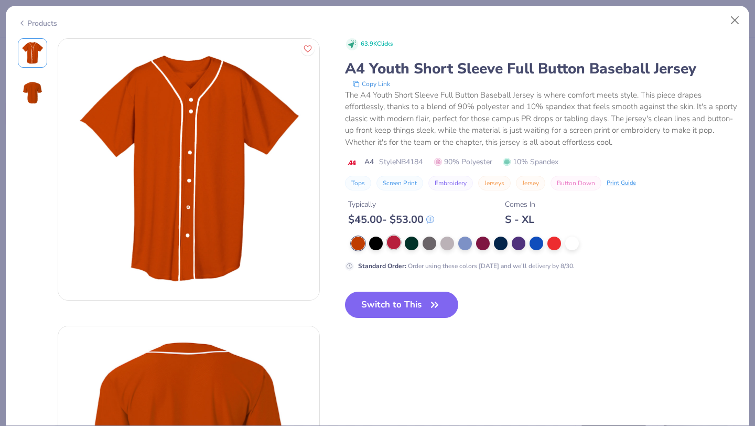
click at [394, 244] on div at bounding box center [394, 242] width 14 height 14
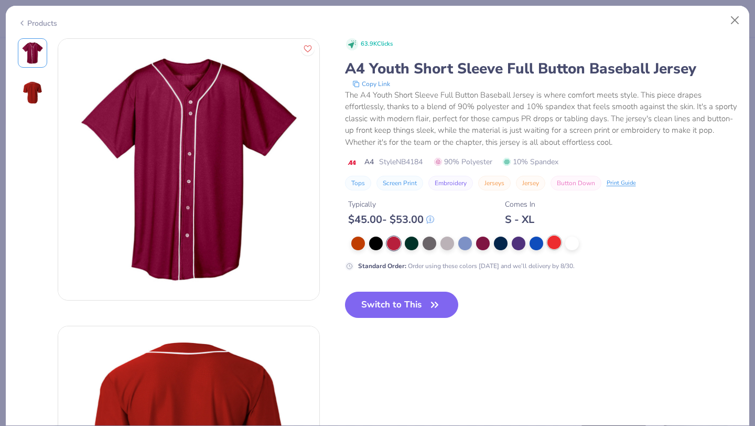
click at [553, 241] on div at bounding box center [554, 242] width 14 height 14
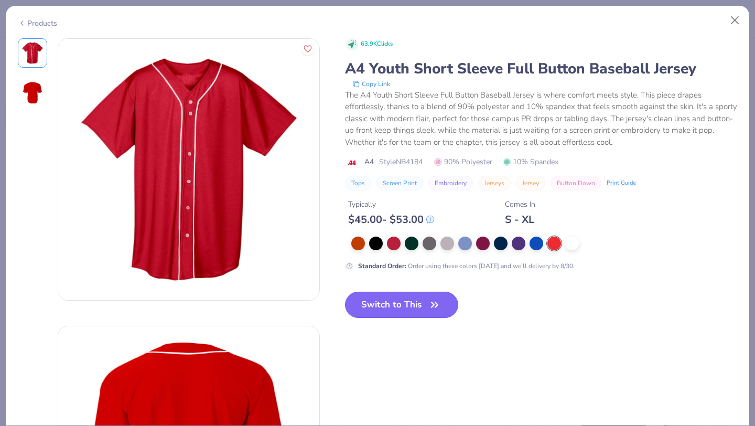
click at [437, 306] on icon "button" at bounding box center [434, 304] width 6 height 5
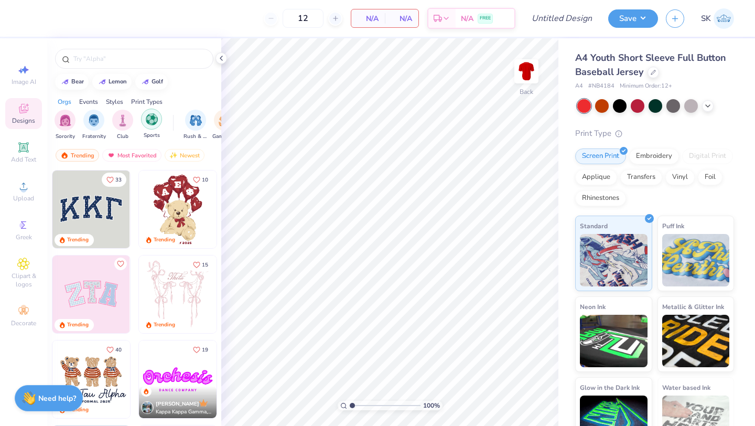
click at [153, 126] on div "filter for Sports" at bounding box center [151, 118] width 21 height 21
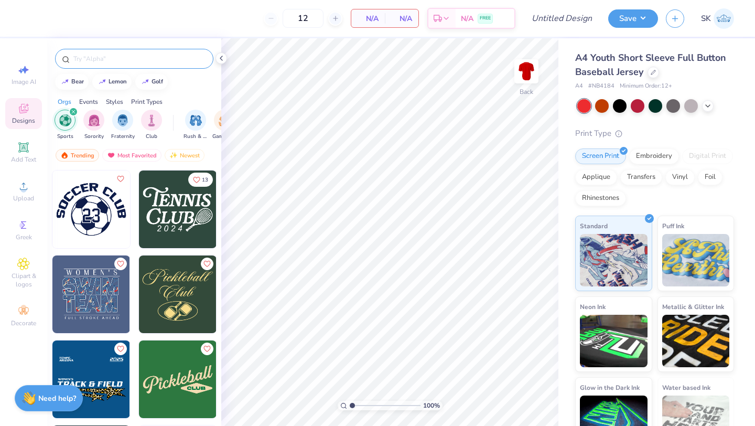
click at [116, 57] on input "text" at bounding box center [139, 58] width 134 height 10
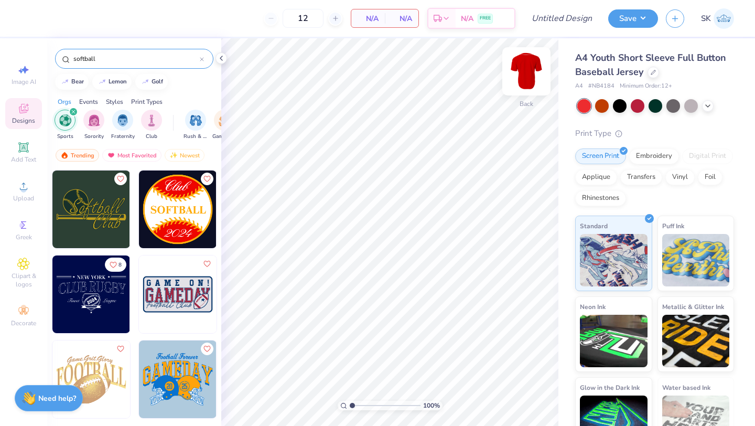
type input "softball"
click at [532, 70] on img at bounding box center [526, 71] width 42 height 42
click at [89, 209] on img at bounding box center [91, 209] width 78 height 78
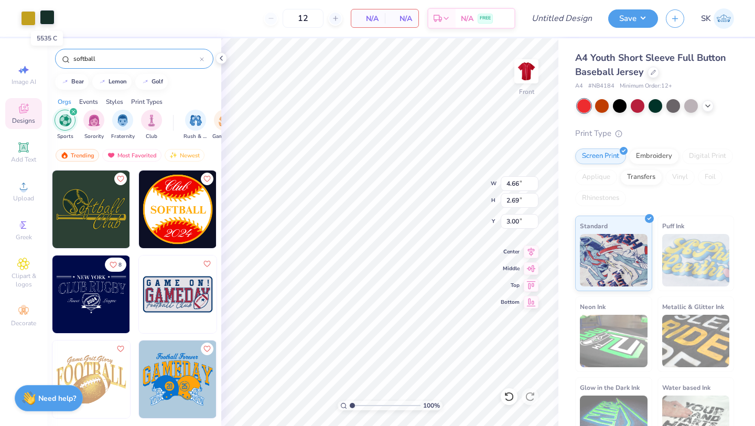
click at [49, 17] on div at bounding box center [47, 17] width 15 height 15
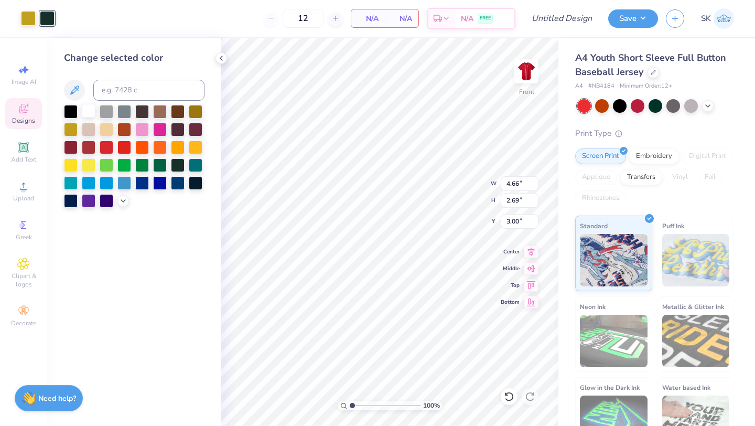
click at [94, 112] on div at bounding box center [89, 111] width 14 height 14
click at [28, 16] on div at bounding box center [28, 17] width 15 height 15
click at [91, 112] on div at bounding box center [89, 111] width 14 height 14
click at [28, 18] on div at bounding box center [28, 17] width 15 height 15
click at [70, 105] on div at bounding box center [71, 111] width 14 height 14
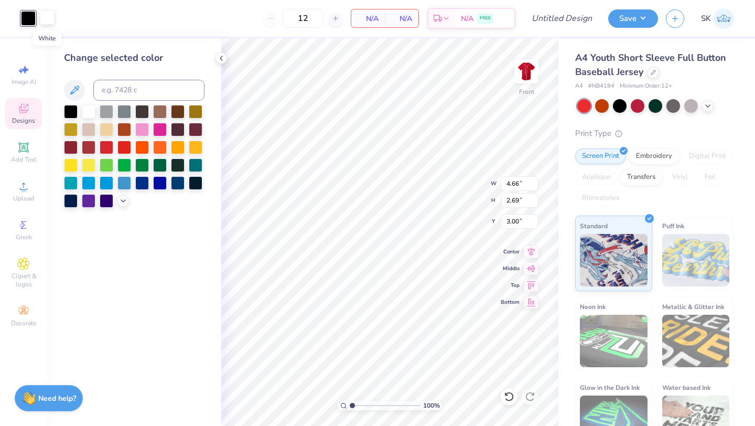
click at [48, 17] on div at bounding box center [47, 17] width 15 height 15
click at [92, 148] on div at bounding box center [89, 146] width 14 height 14
click at [178, 147] on div at bounding box center [178, 146] width 14 height 14
click at [28, 20] on div at bounding box center [28, 17] width 15 height 15
click at [90, 108] on div at bounding box center [89, 111] width 14 height 14
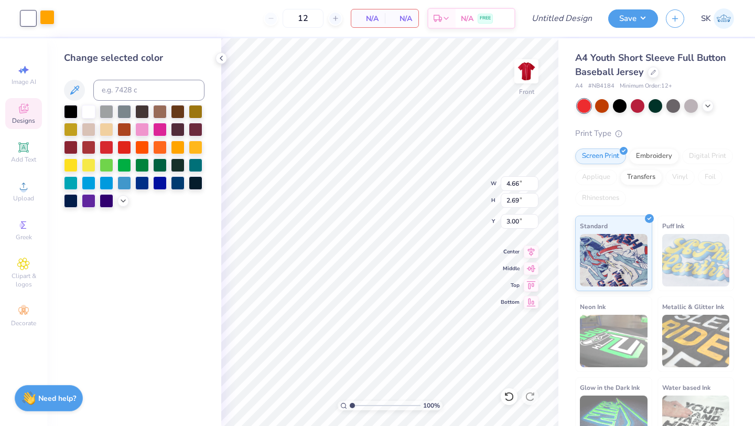
click at [49, 15] on div at bounding box center [47, 17] width 15 height 15
click at [70, 162] on div at bounding box center [71, 164] width 14 height 14
type input "5.75"
type input "3.33"
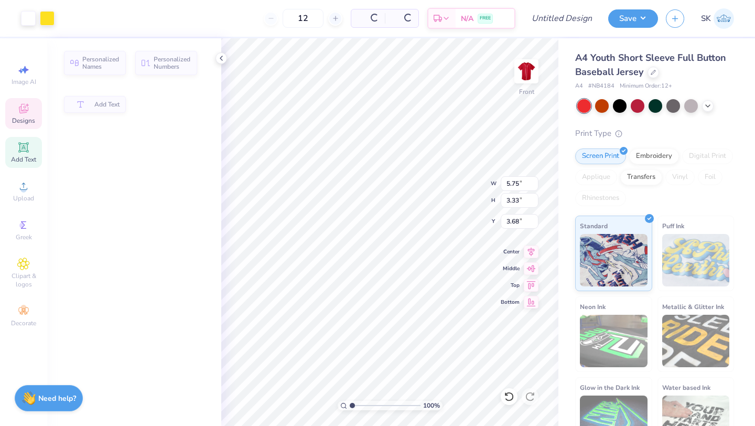
type input "4.59"
type input "1.85"
type input "3.68"
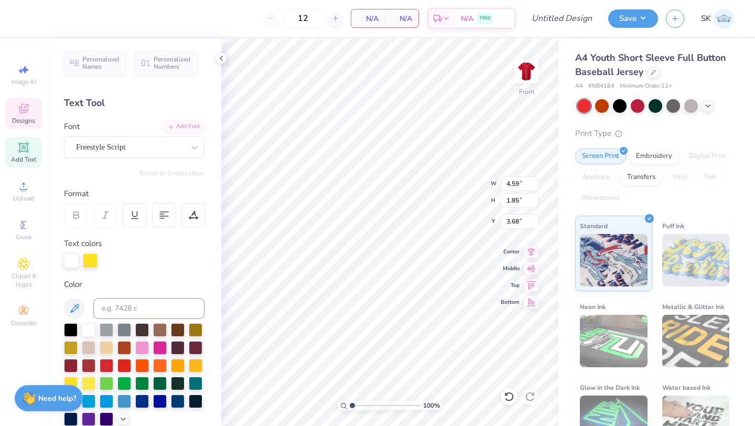
scroll to position [0, 2]
type textarea "[GEOGRAPHIC_DATA]"
type input "2.42"
type input "1.41"
type input "4.91"
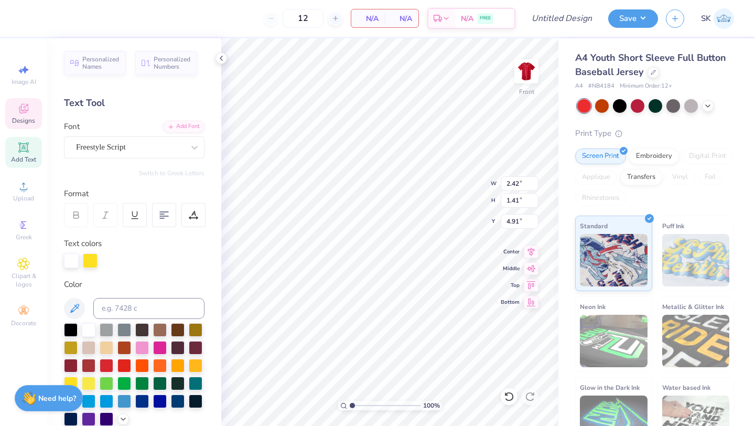
type textarea "Cliffs"
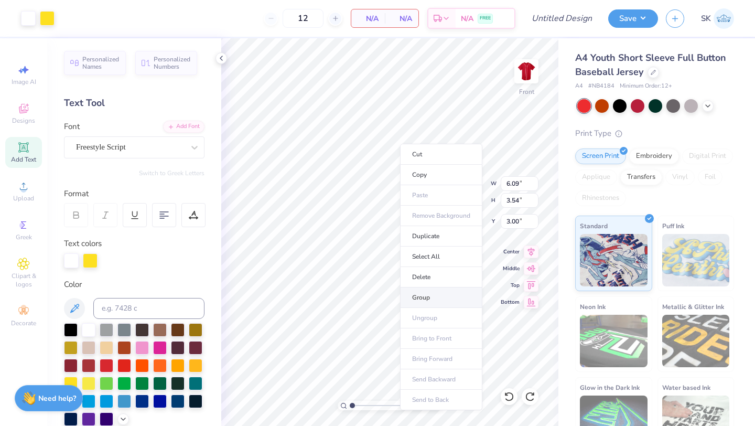
click at [449, 297] on li "Group" at bounding box center [441, 297] width 82 height 20
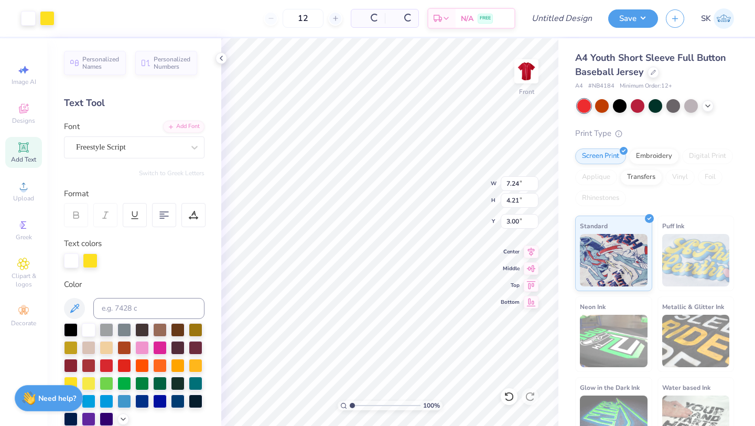
type input "7.24"
type input "4.21"
type input "6.40"
type input "3.72"
click at [526, 72] on img at bounding box center [526, 71] width 42 height 42
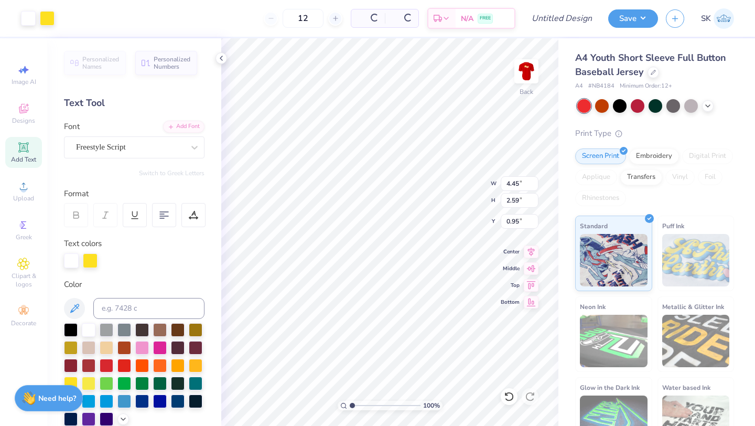
type input "4.45"
type input "2.59"
type input "1.44"
click at [645, 14] on button "Save" at bounding box center [633, 17] width 50 height 18
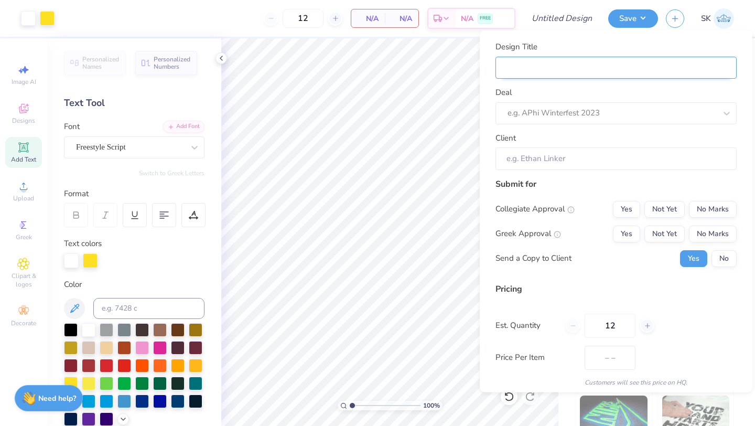
click at [554, 66] on input "Design Title" at bounding box center [615, 67] width 241 height 23
type input "L"
type input "Li"
type input "Lit"
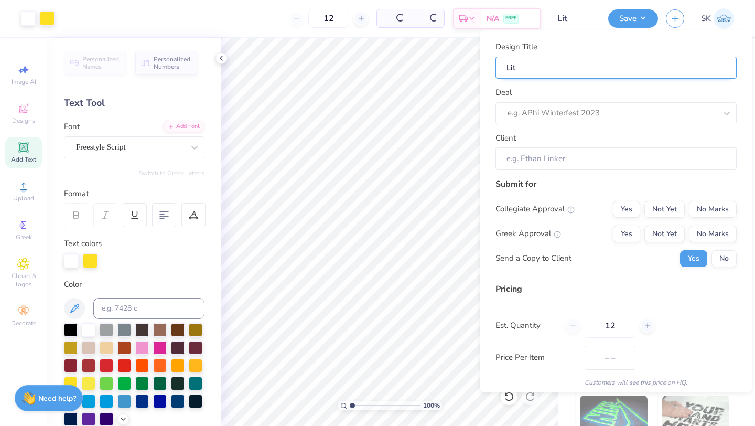
type input "Litt"
type input "Little"
type input "Little L"
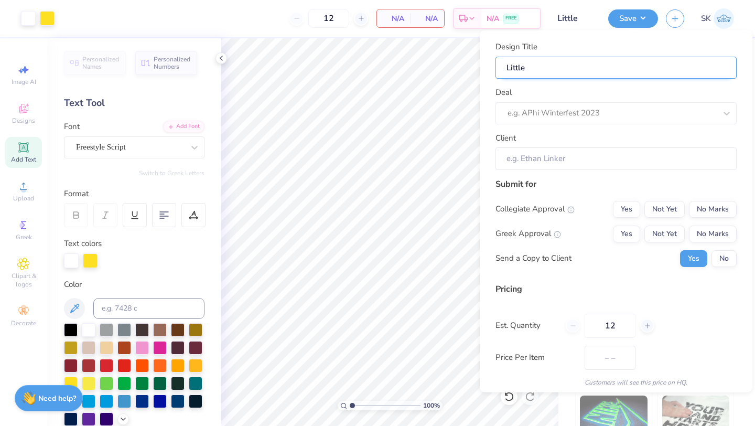
type input "Little L"
type input "Little Le"
type input "Little Lea"
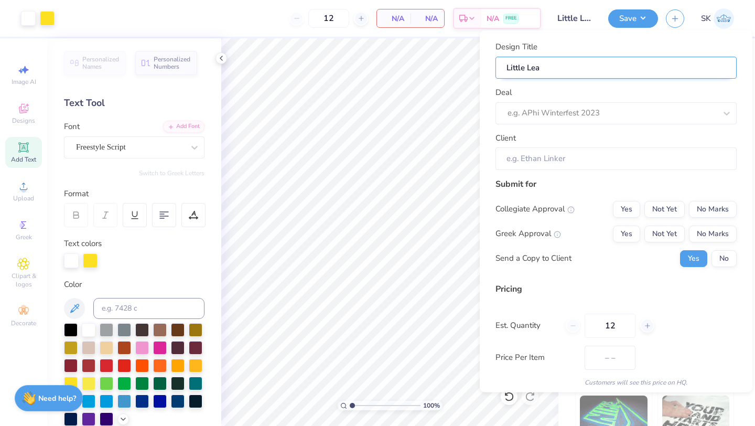
type input "Little Leag"
type input "Little Leagu"
type input "Little League"
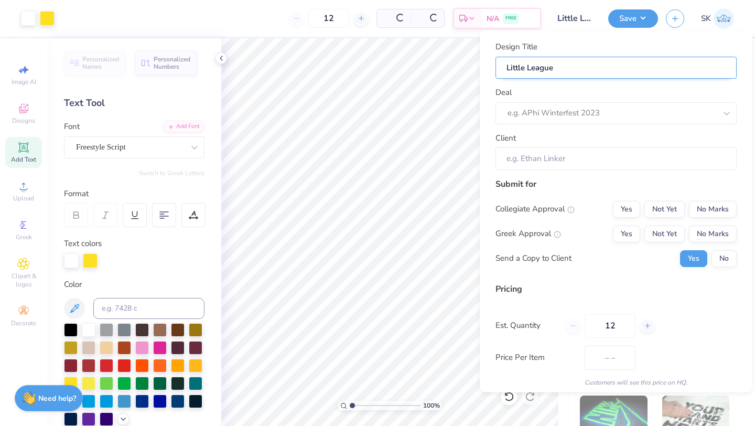
type input "Little League"
type input "Little League T"
type input "Little League T-"
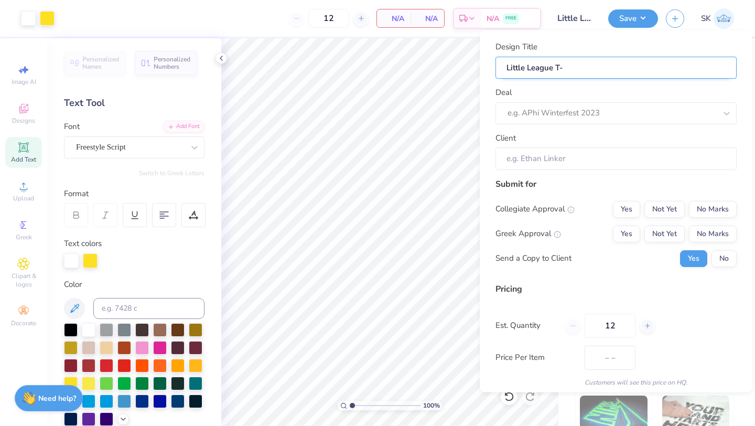
type input "Little League T-S"
type input "Little League T-Sh"
type input "Little League T-Shi"
type input "Little League T-Shir"
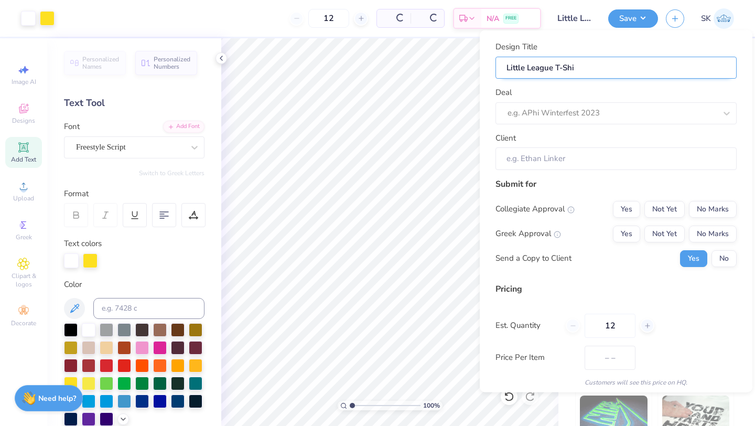
type input "Little League T-Shir"
type input "Little League T-Shirt"
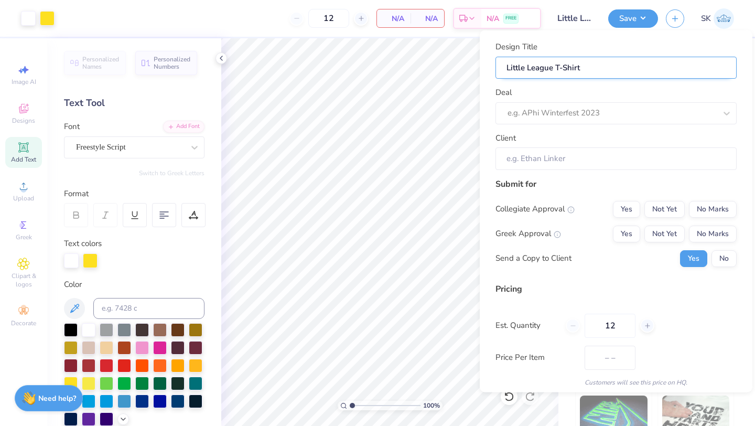
type input "Little League T-Shirt J"
type input "Little League T-Shirt Je"
type input "Little League T-Shirt Jer"
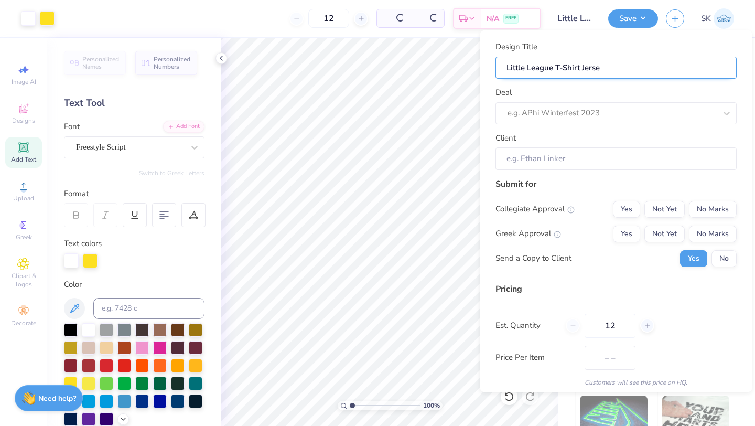
type input "Little League T-Shirt Jersey"
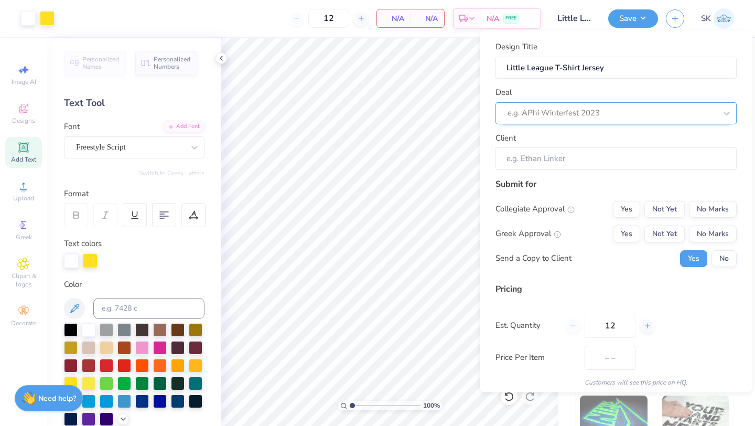
click at [597, 116] on div at bounding box center [611, 113] width 209 height 14
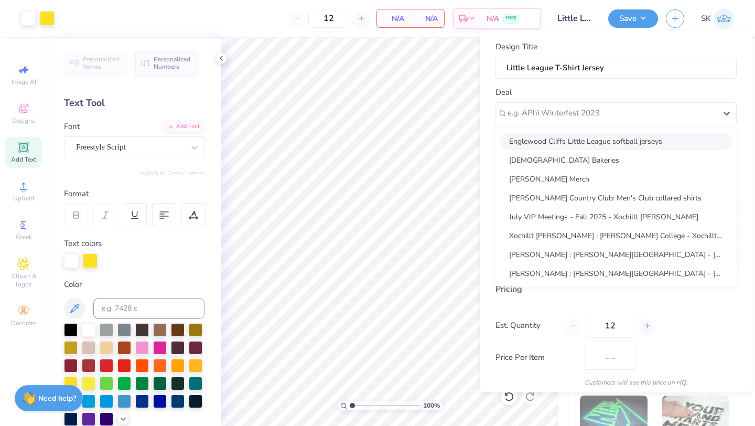
click at [592, 145] on div "Englewood Cliffs Little League softball jerseys" at bounding box center [615, 140] width 233 height 17
type input "[PERSON_NAME]"
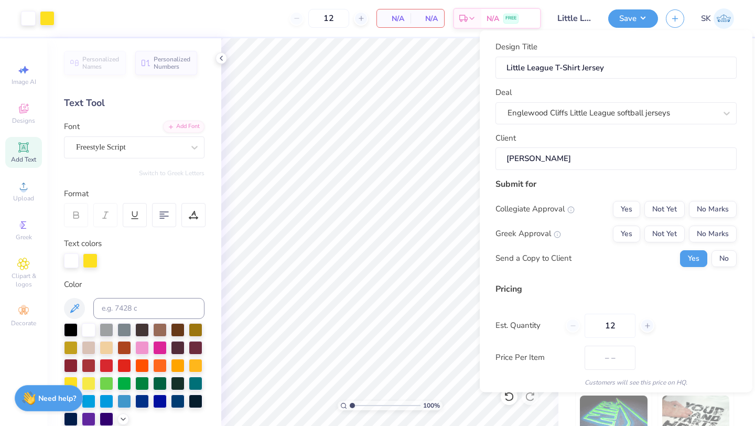
click at [587, 156] on input "[PERSON_NAME]" at bounding box center [615, 158] width 241 height 23
click at [568, 157] on input "[PERSON_NAME]" at bounding box center [615, 158] width 241 height 23
click at [607, 175] on div "Design Title Little League T-Shirt Jersey Deal Englewood Cliffs Little League s…" at bounding box center [615, 214] width 241 height 346
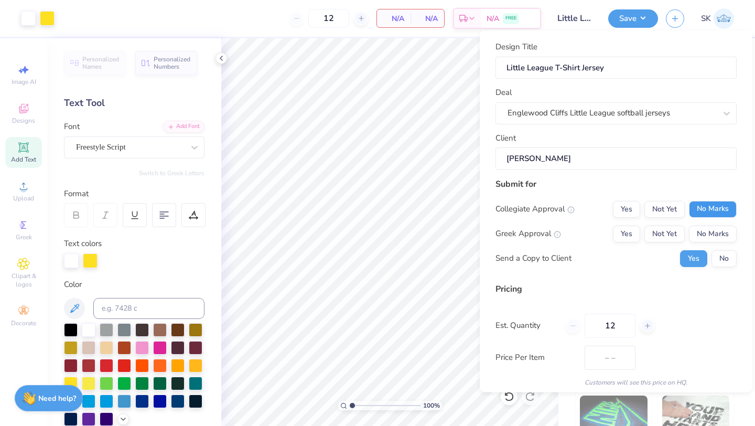
click at [707, 209] on button "No Marks" at bounding box center [713, 208] width 48 height 17
click at [707, 228] on button "No Marks" at bounding box center [713, 233] width 48 height 17
click at [718, 261] on button "No" at bounding box center [723, 257] width 25 height 17
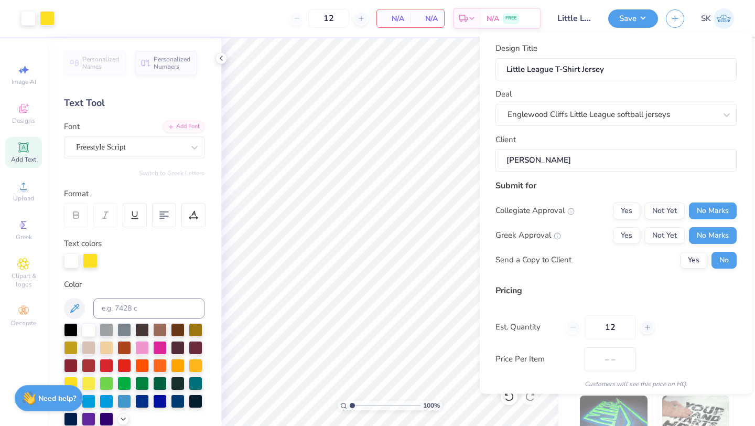
scroll to position [38, 0]
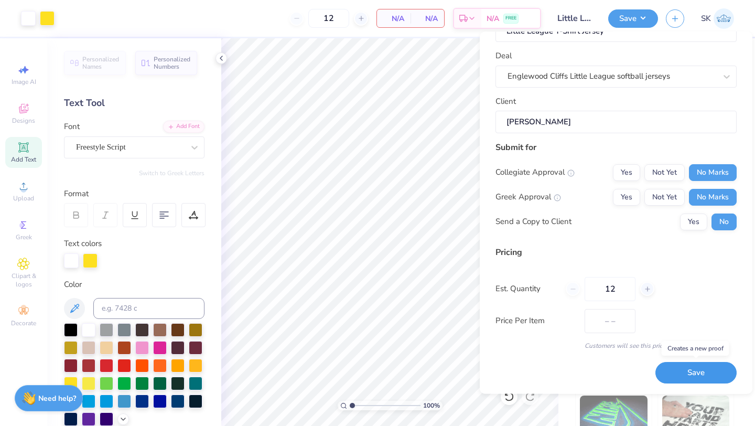
click at [695, 369] on button "Save" at bounding box center [695, 372] width 81 height 21
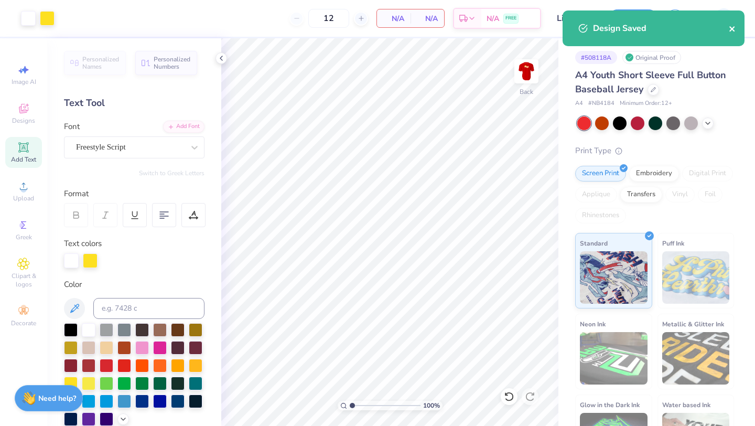
click at [733, 30] on icon "close" at bounding box center [731, 28] width 5 height 5
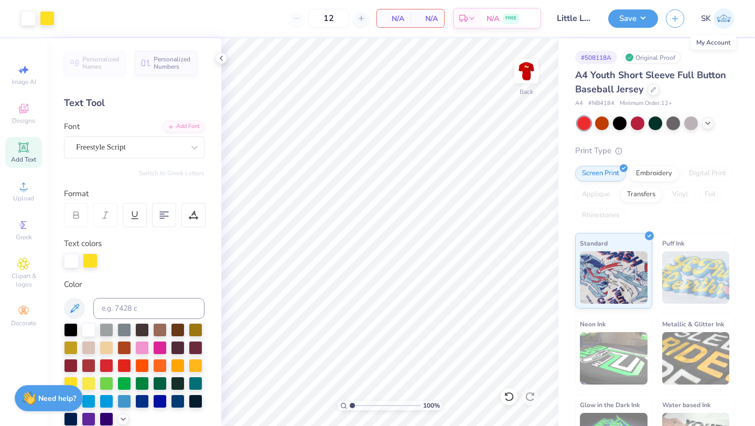
click at [706, 18] on span "SK" at bounding box center [706, 19] width 10 height 12
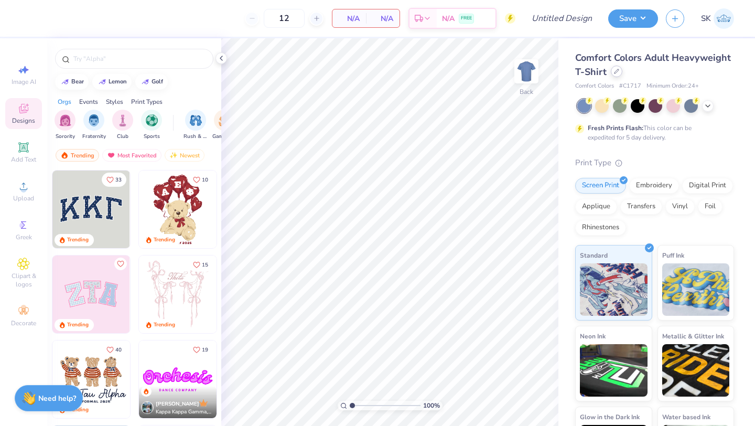
click at [616, 71] on icon at bounding box center [616, 71] width 5 height 5
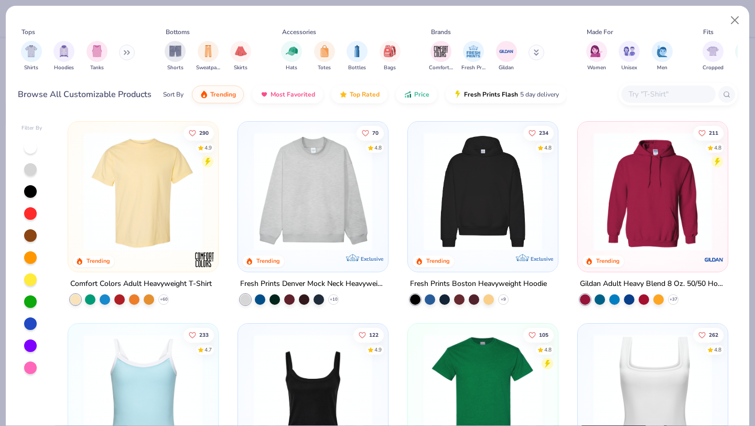
click at [126, 51] on icon at bounding box center [125, 53] width 2 height 4
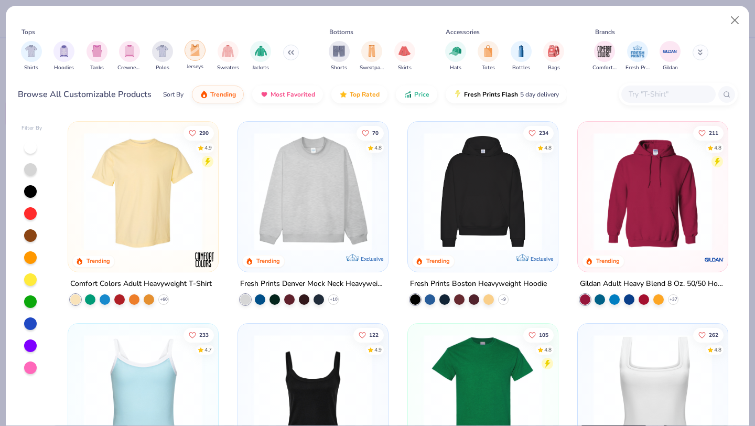
click at [197, 49] on img "filter for Jerseys" at bounding box center [195, 50] width 12 height 12
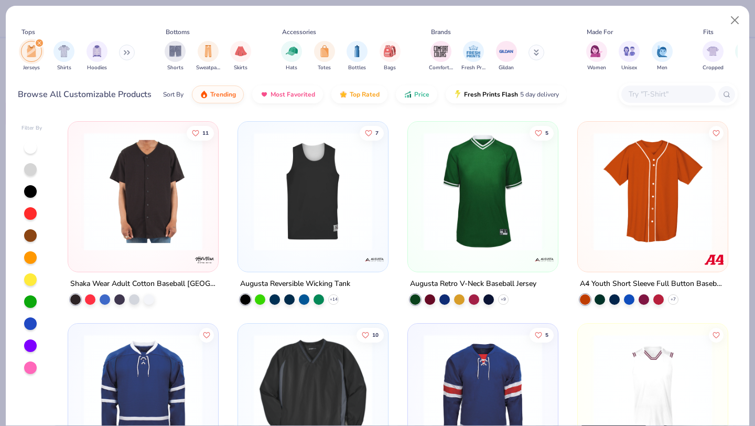
scroll to position [127, 0]
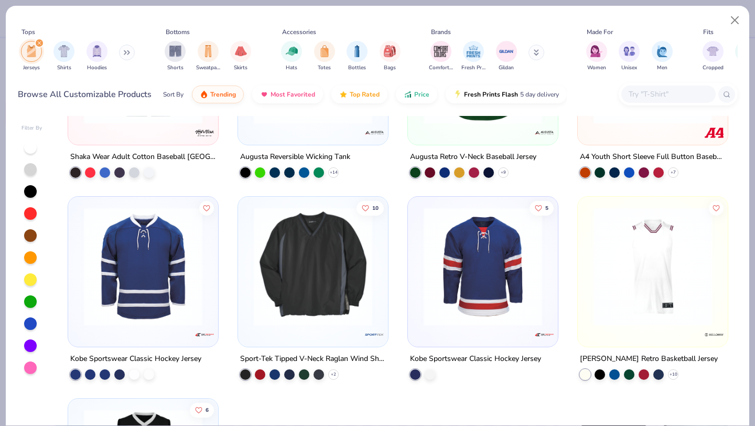
click at [643, 268] on img at bounding box center [652, 266] width 129 height 118
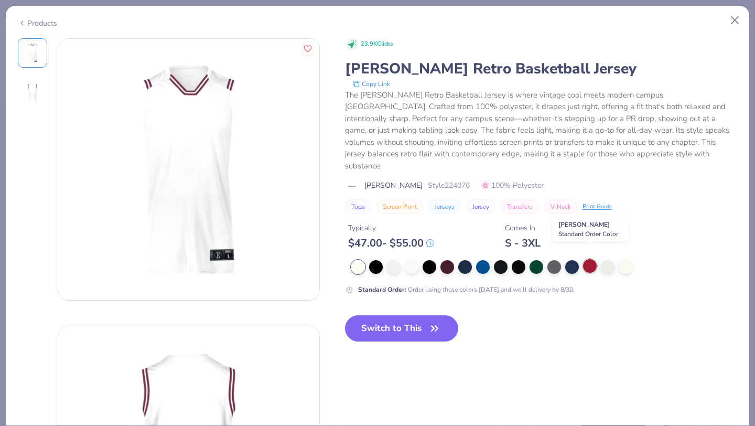
click at [590, 259] on div at bounding box center [590, 266] width 14 height 14
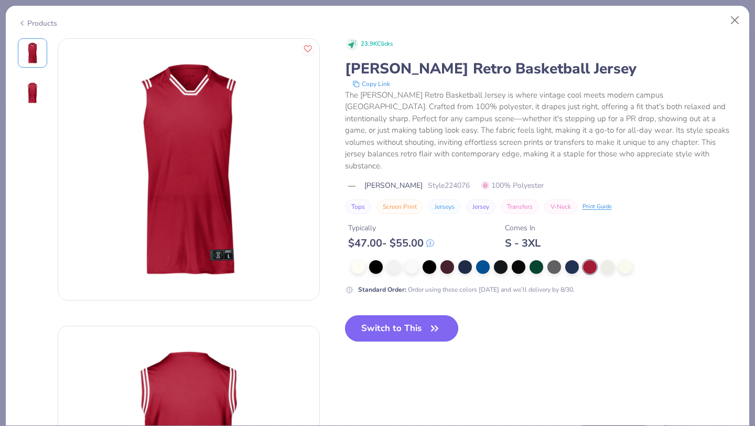
click at [423, 315] on button "Switch to This" at bounding box center [402, 328] width 114 height 26
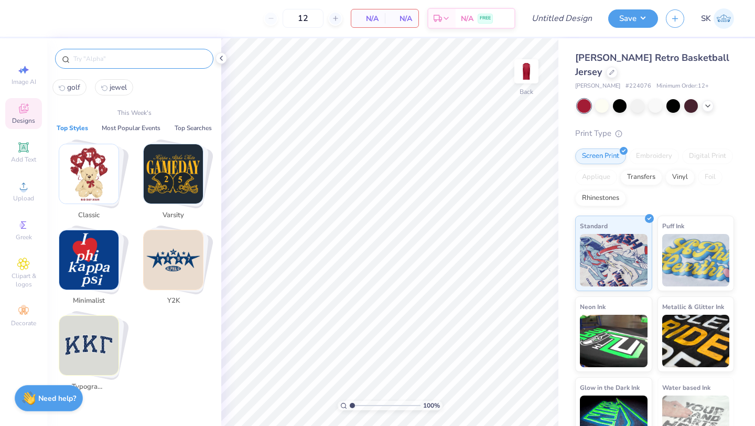
click at [130, 60] on input "text" at bounding box center [139, 58] width 134 height 10
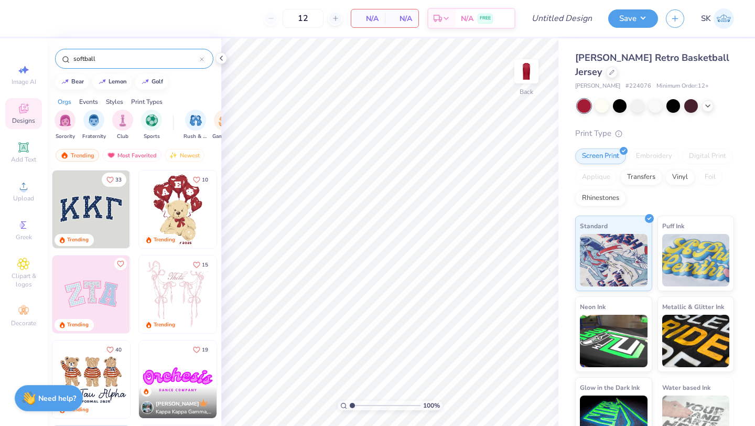
type input "softball"
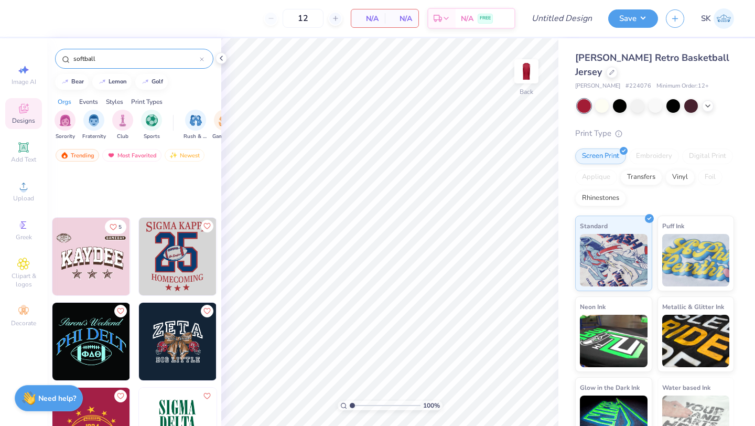
scroll to position [459, 0]
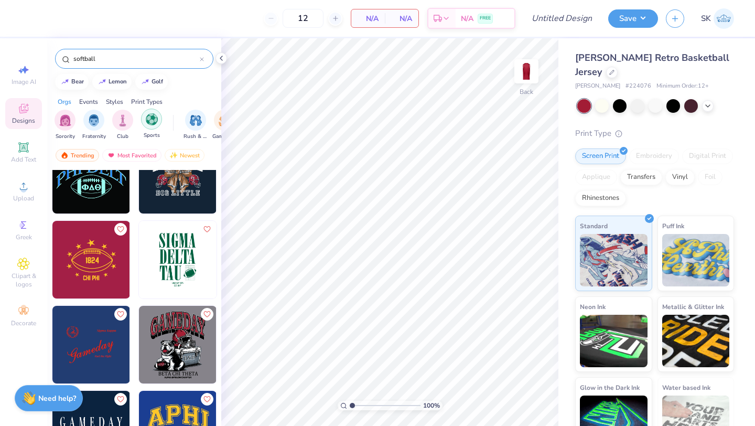
click at [153, 113] on img "filter for Sports" at bounding box center [152, 119] width 12 height 12
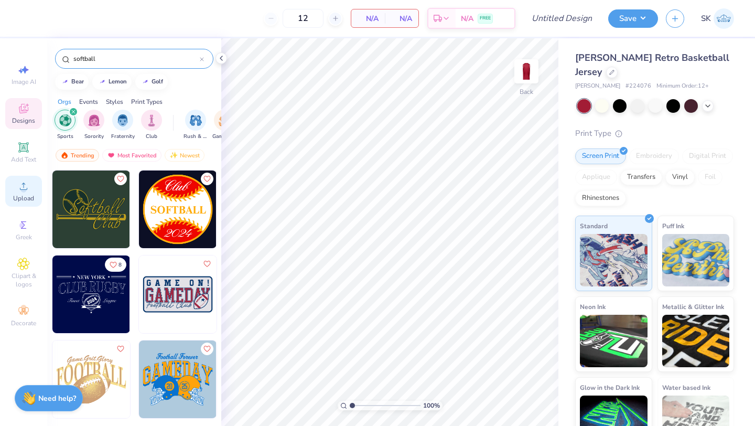
click at [27, 191] on icon at bounding box center [23, 186] width 13 height 13
click at [19, 187] on icon at bounding box center [23, 186] width 13 height 13
click at [25, 188] on circle at bounding box center [23, 190] width 6 height 6
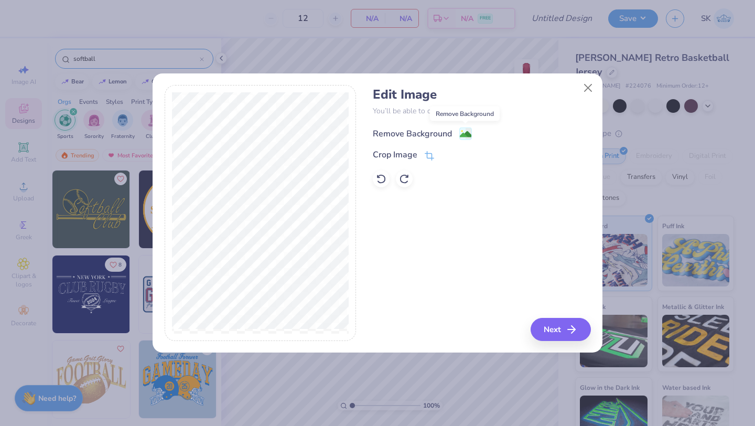
click at [466, 134] on image at bounding box center [466, 134] width 12 height 12
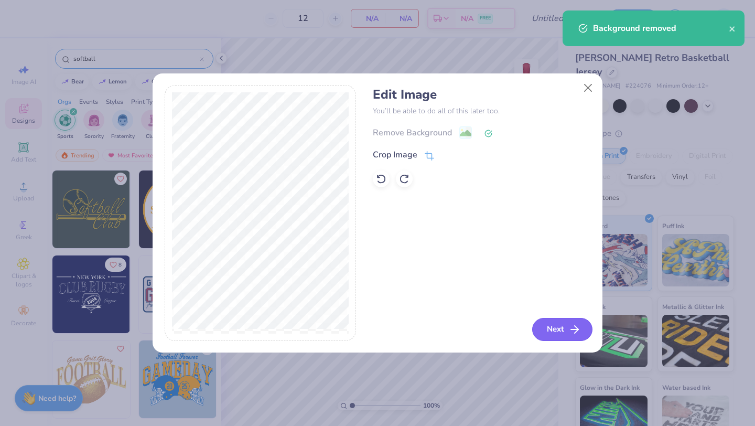
click at [558, 332] on button "Next" at bounding box center [562, 329] width 60 height 23
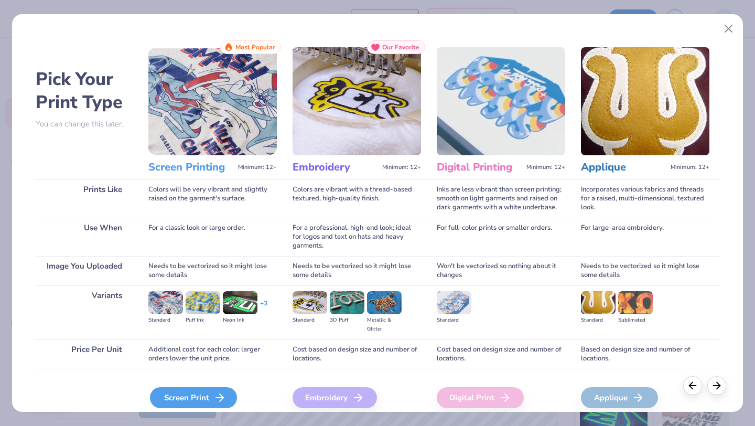
click at [193, 399] on div "Screen Print" at bounding box center [193, 397] width 87 height 21
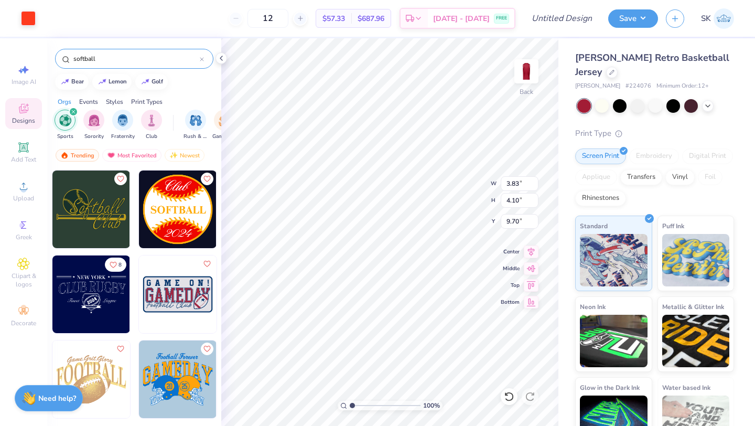
type input "3.00"
type input "2.81"
type input "3.00"
click at [28, 16] on div at bounding box center [28, 17] width 15 height 15
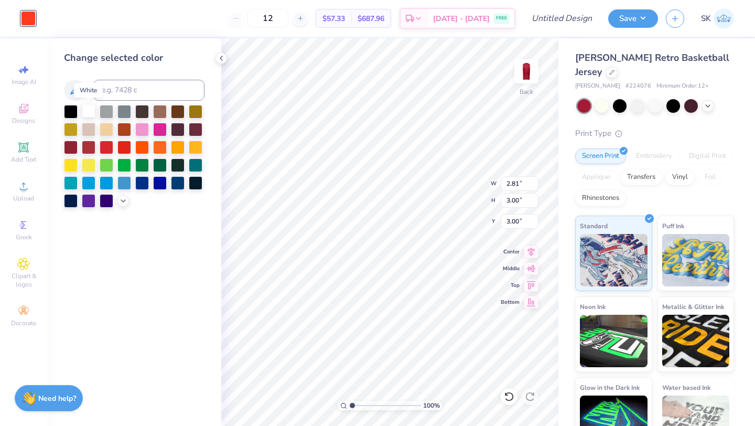
click at [89, 107] on div at bounding box center [89, 111] width 14 height 14
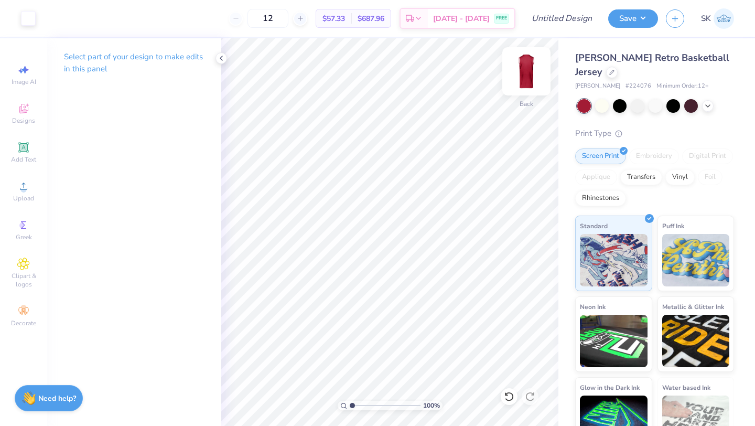
click at [527, 71] on img at bounding box center [526, 71] width 42 height 42
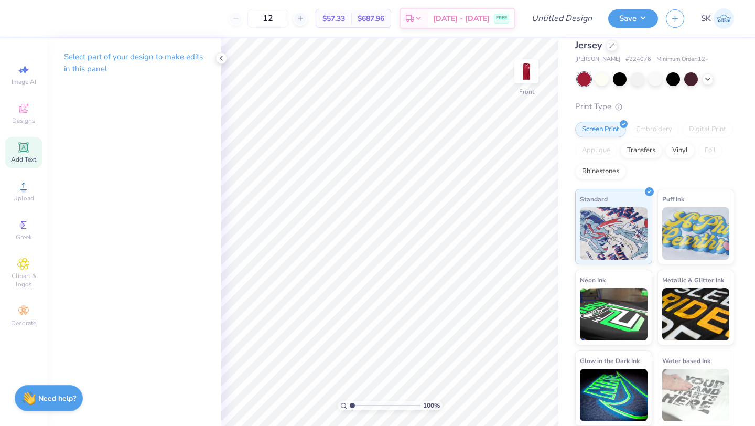
click at [19, 140] on div "Add Text" at bounding box center [23, 152] width 37 height 31
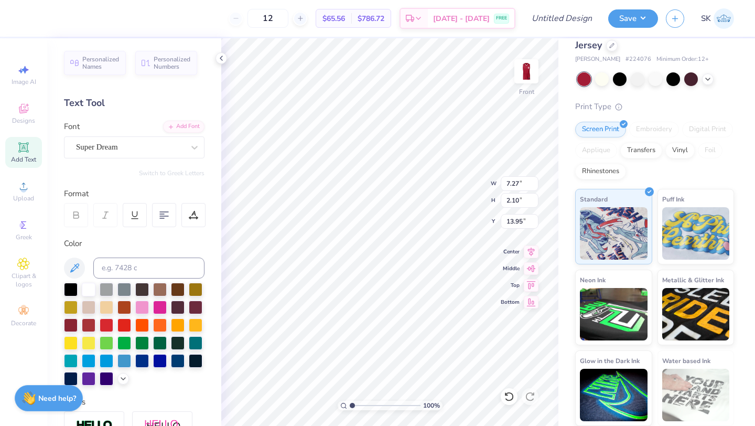
scroll to position [1, 1]
type textarea "[GEOGRAPHIC_DATA]"
click at [529, 248] on icon at bounding box center [531, 250] width 7 height 9
type input "11.10"
type input "4.28"
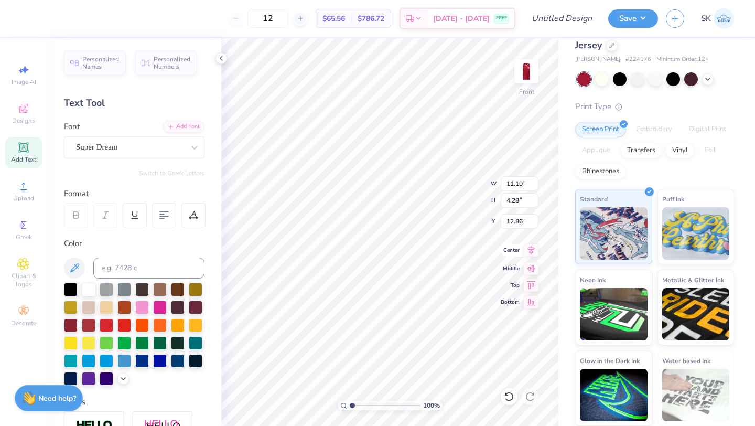
type input "12.86"
click at [148, 148] on div "Super Dream" at bounding box center [130, 147] width 110 height 16
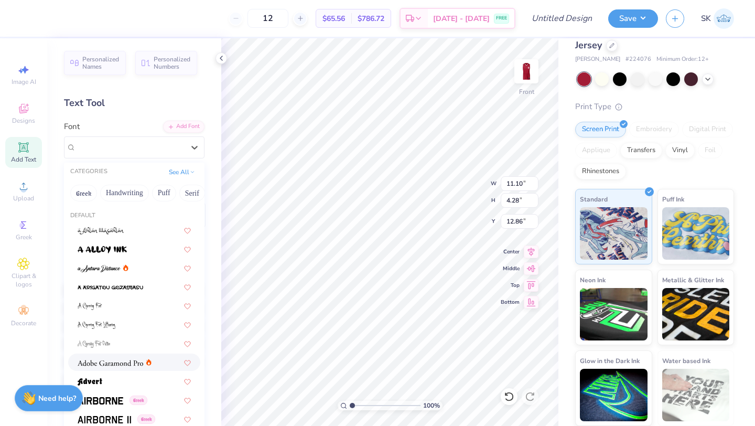
scroll to position [105, 0]
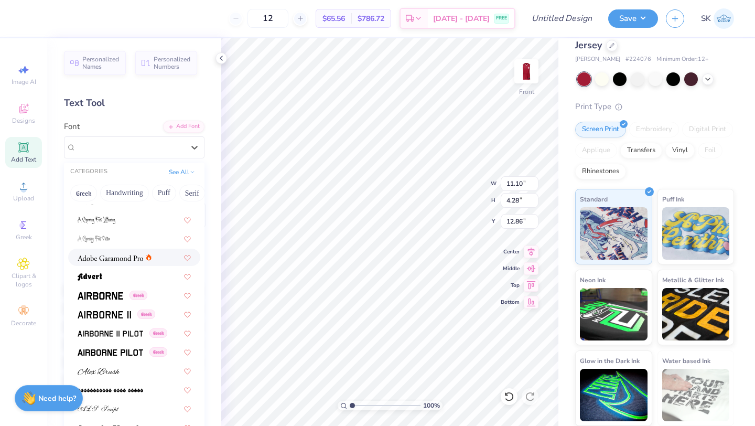
click at [102, 257] on img at bounding box center [111, 257] width 66 height 7
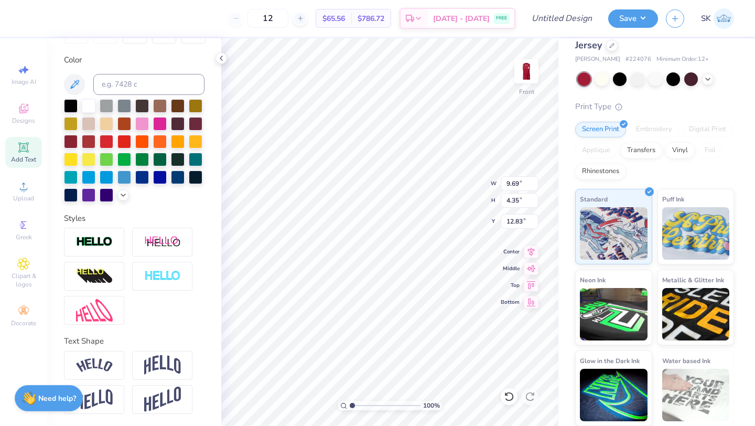
scroll to position [1, 1]
type textarea "[GEOGRAPHIC_DATA] ##"
type input "4.94"
click at [638, 19] on button "Save" at bounding box center [633, 17] width 50 height 18
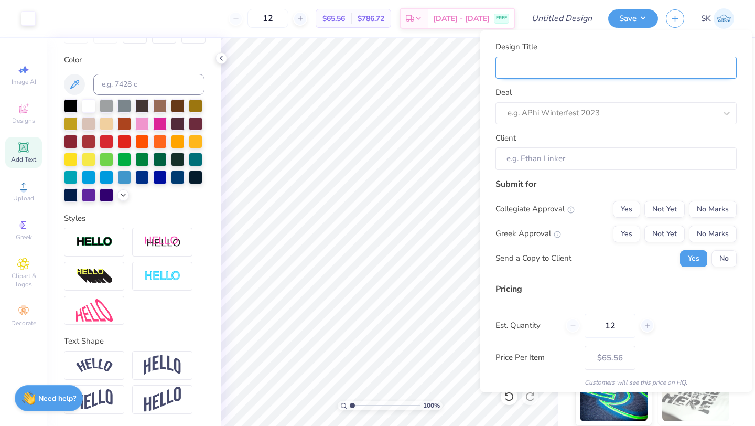
click at [583, 70] on input "Design Title" at bounding box center [615, 67] width 241 height 23
type input "Little League T-Shirt Jersey"
click at [592, 67] on input "Little League T-Shirt Jersey" at bounding box center [615, 67] width 241 height 23
click at [569, 66] on input "Little League T-Shirt Jersey" at bounding box center [615, 67] width 241 height 23
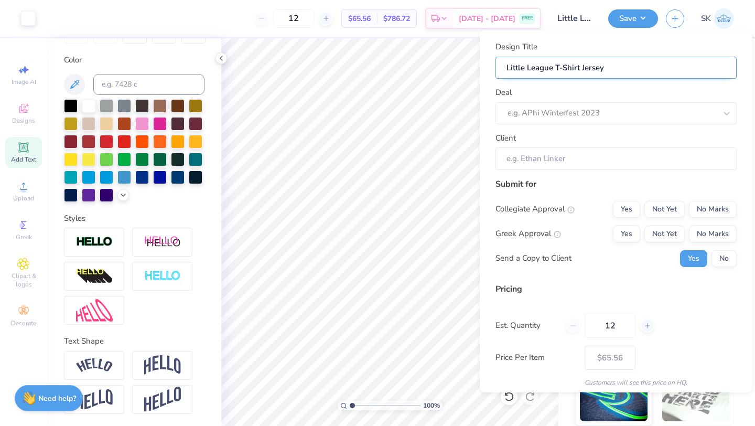
click at [569, 66] on input "Little League T-Shirt Jersey" at bounding box center [615, 67] width 241 height 23
type input "Little League T-[GEOGRAPHIC_DATA]"
type input "Little League TJersey"
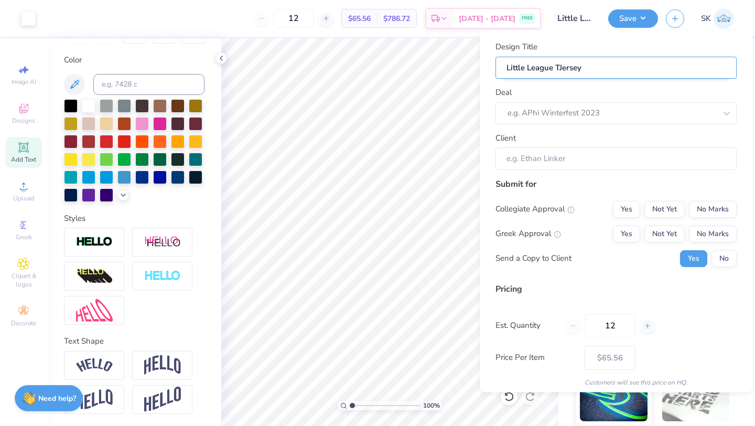
type input "Little League Jersey"
type input "Little League tJersey"
type input "Little League taJersey"
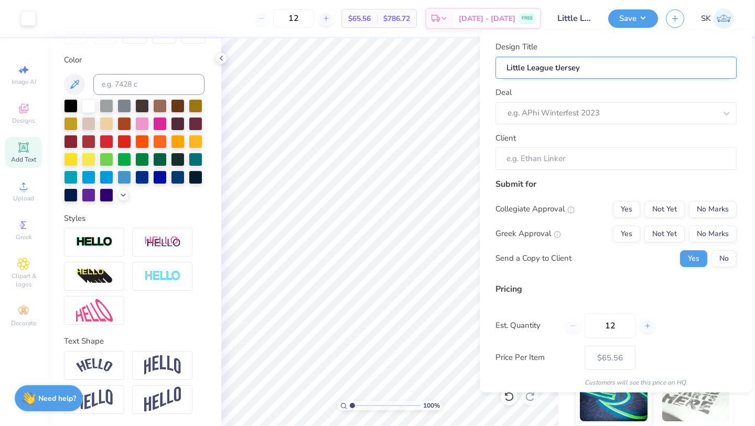
type input "Little League taJersey"
type input "Little League tanJersey"
type input "Little League tankJersey"
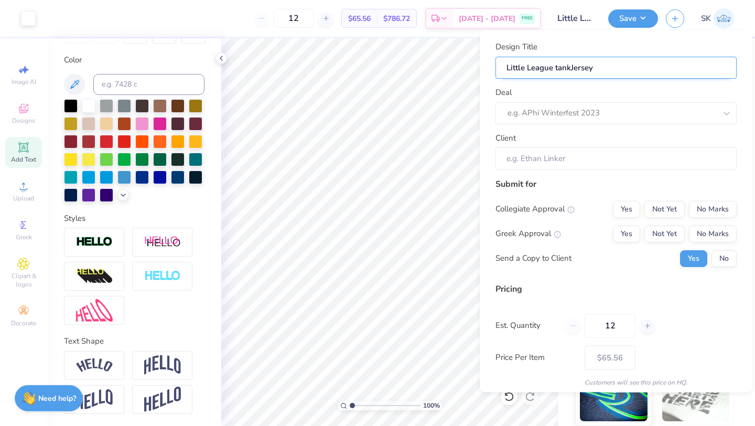
type input "Little League tank Jersey"
click at [559, 69] on input "Little League tank Jersey" at bounding box center [615, 67] width 241 height 23
type input "Little League ank Jersey"
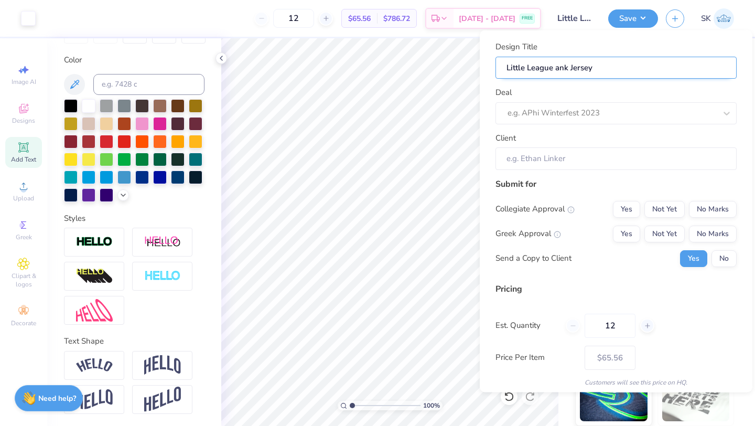
type input "Little League Tank Jersey"
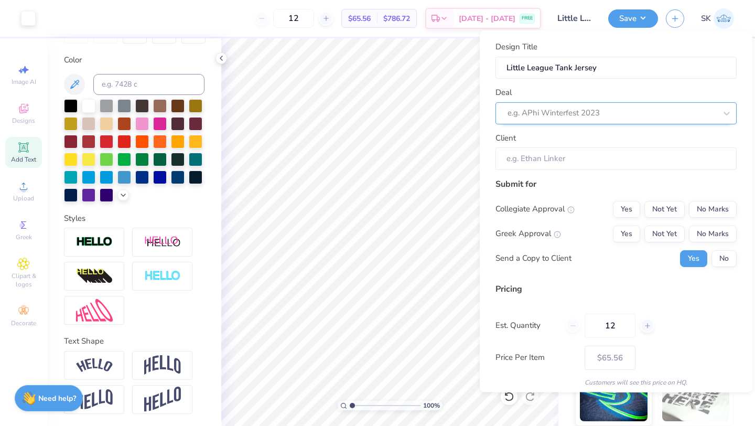
click at [622, 111] on div at bounding box center [611, 113] width 209 height 14
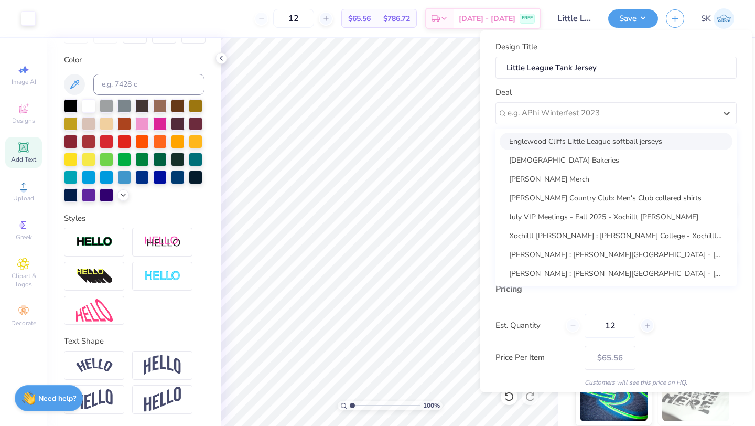
click at [619, 145] on div "Englewood Cliffs Little League softball jerseys" at bounding box center [615, 140] width 233 height 17
type input "[PERSON_NAME]"
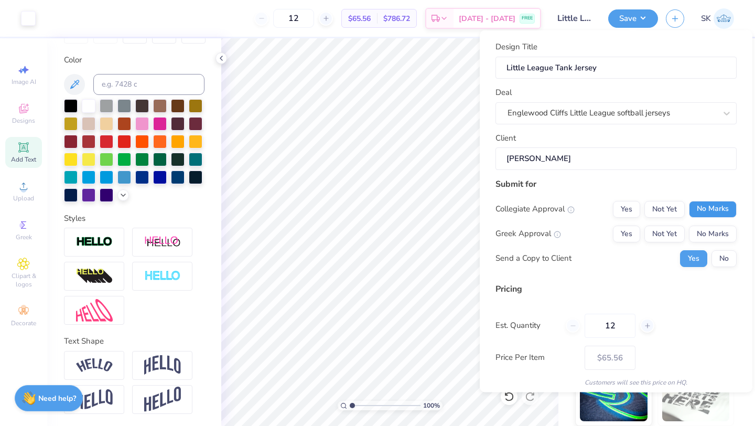
click at [705, 209] on button "No Marks" at bounding box center [713, 208] width 48 height 17
click at [705, 226] on button "No Marks" at bounding box center [713, 233] width 48 height 17
click at [725, 260] on button "No" at bounding box center [723, 257] width 25 height 17
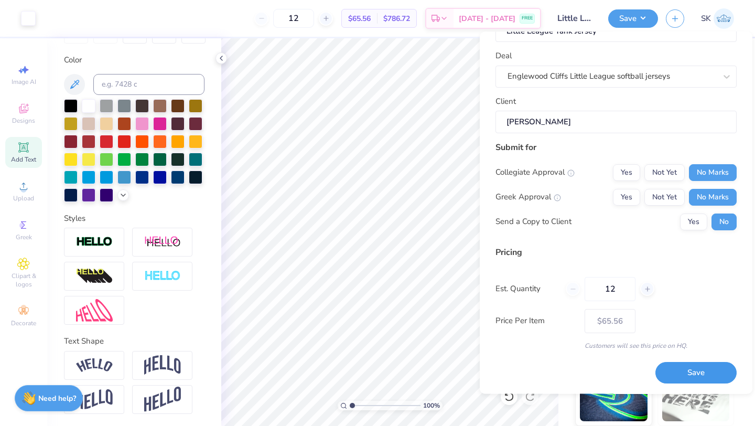
click at [704, 379] on button "Save" at bounding box center [695, 372] width 81 height 21
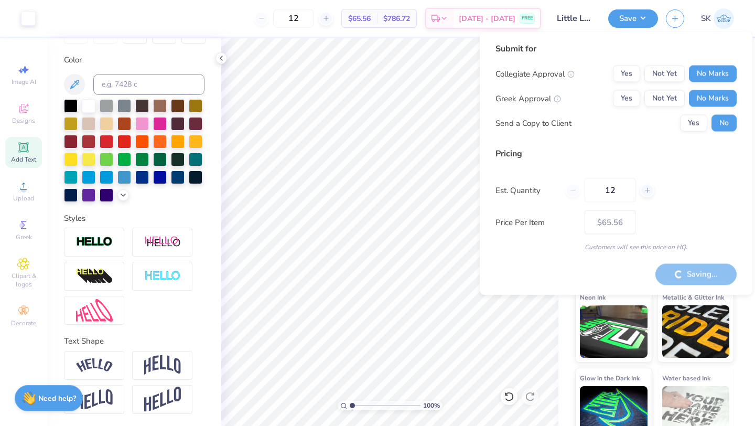
type input "– –"
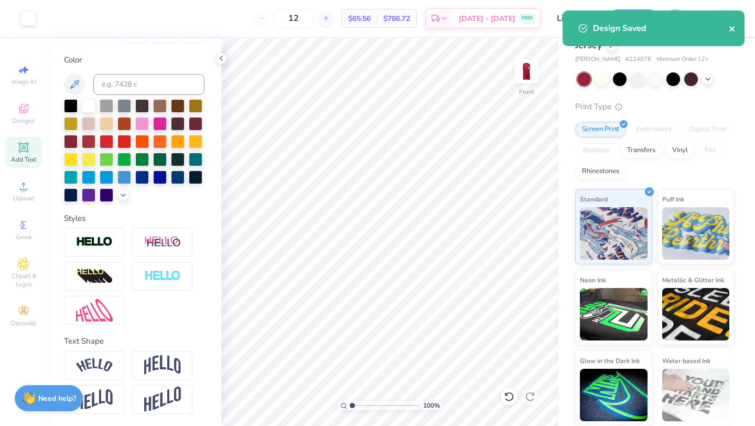
click at [735, 30] on icon "close" at bounding box center [731, 29] width 7 height 8
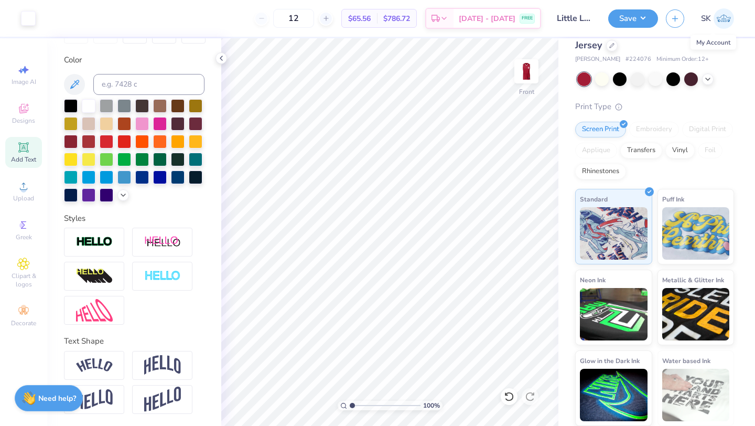
click at [717, 19] on img at bounding box center [723, 18] width 20 height 20
